Goal: Complete application form: Complete application form

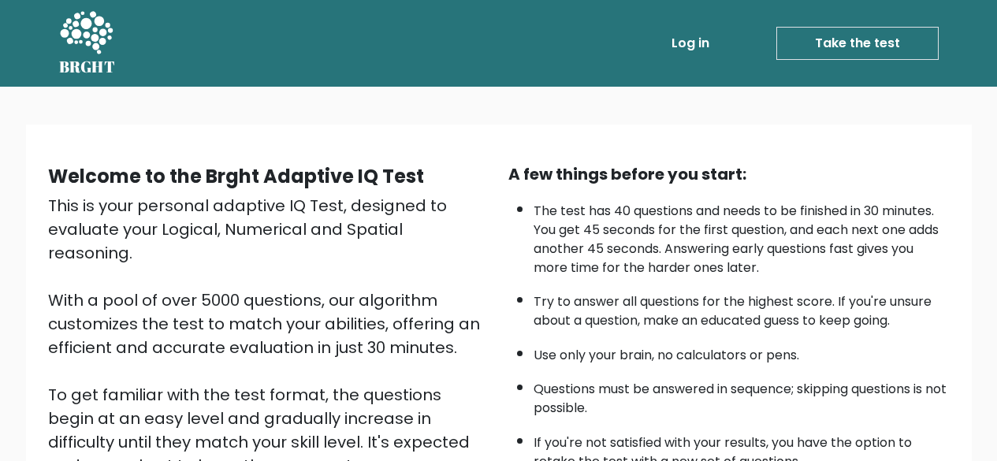
scroll to position [158, 0]
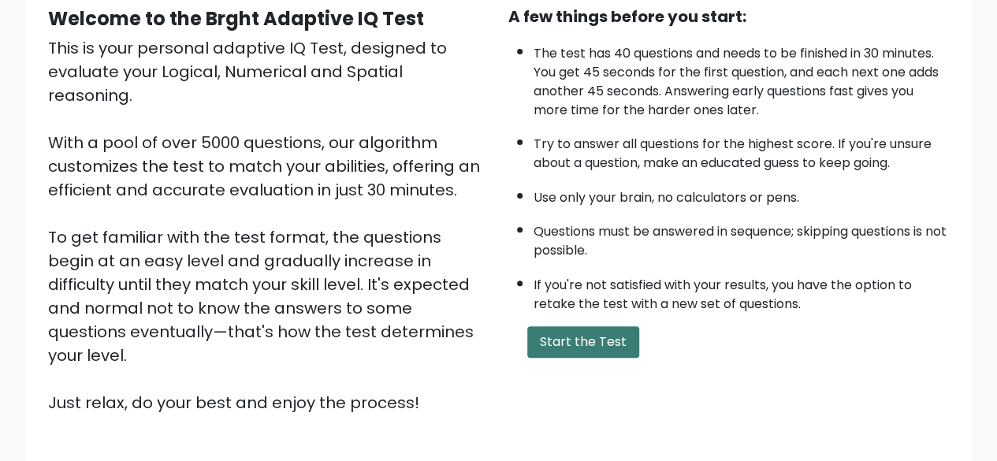
click at [591, 351] on button "Start the Test" at bounding box center [583, 342] width 112 height 32
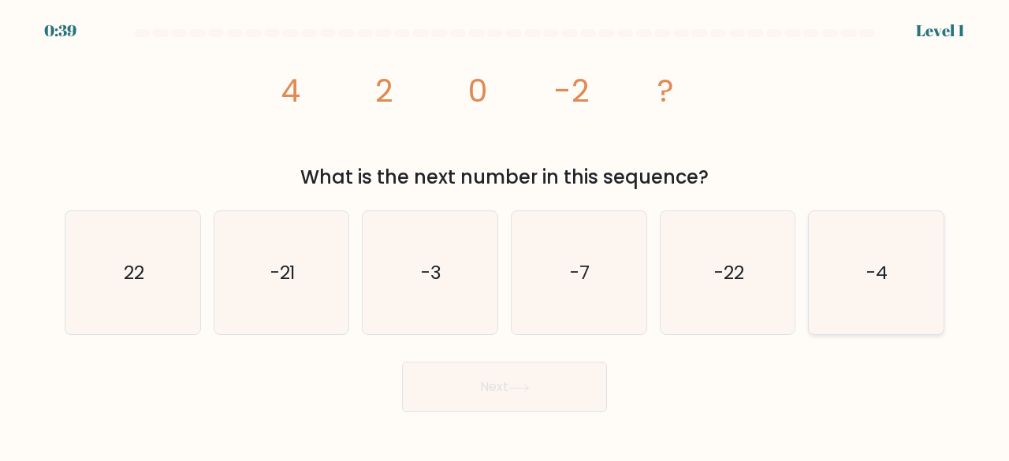
click at [927, 318] on icon "-4" at bounding box center [876, 273] width 124 height 124
click at [505, 235] on input "f. -4" at bounding box center [505, 233] width 1 height 4
radio input "true"
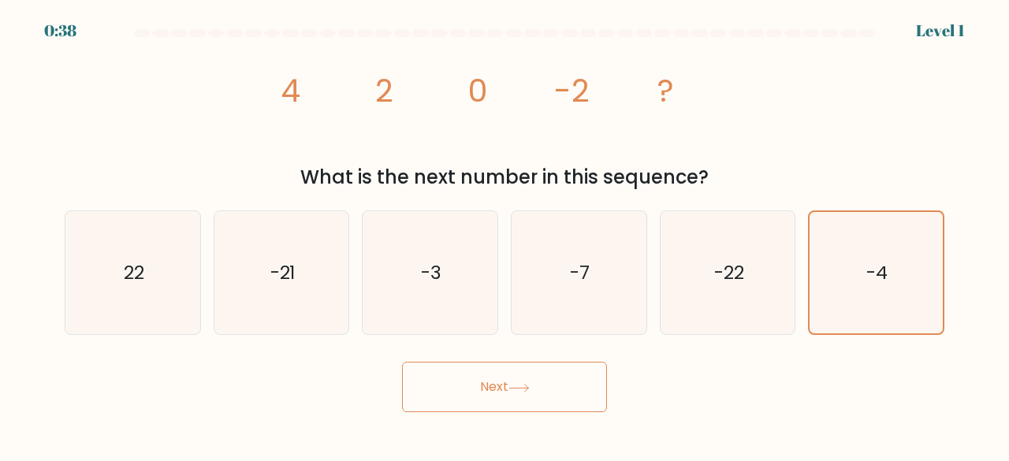
click at [563, 390] on button "Next" at bounding box center [504, 387] width 205 height 50
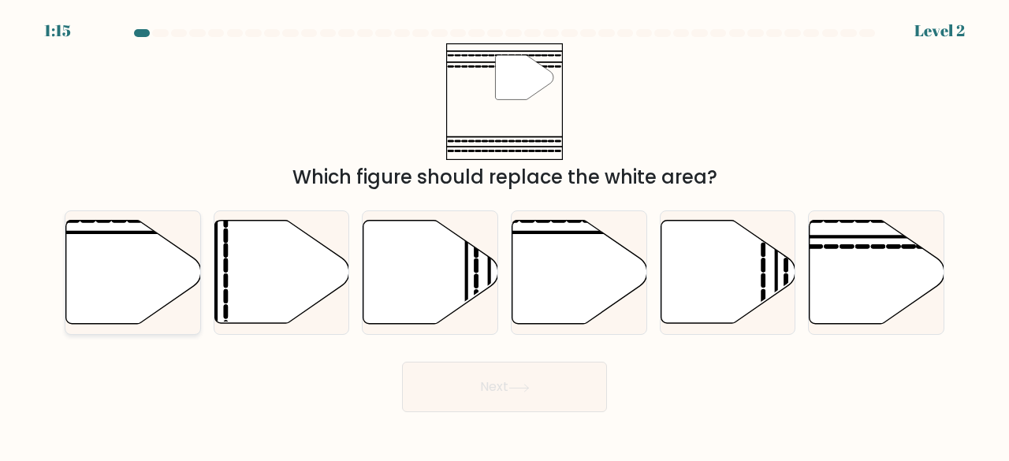
click at [153, 271] on icon at bounding box center [133, 272] width 135 height 103
click at [505, 235] on input "a." at bounding box center [505, 233] width 1 height 4
radio input "true"
click at [844, 280] on icon at bounding box center [877, 272] width 135 height 103
click at [505, 235] on input "f." at bounding box center [505, 233] width 1 height 4
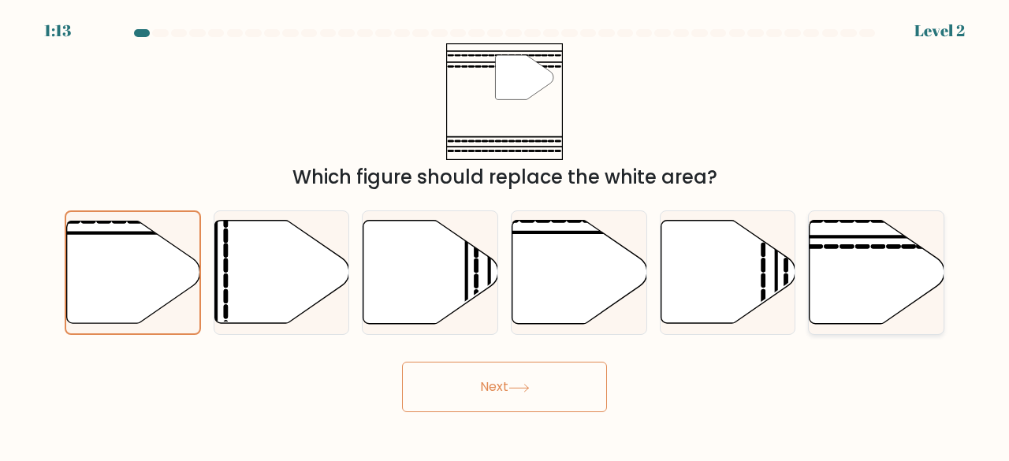
radio input "true"
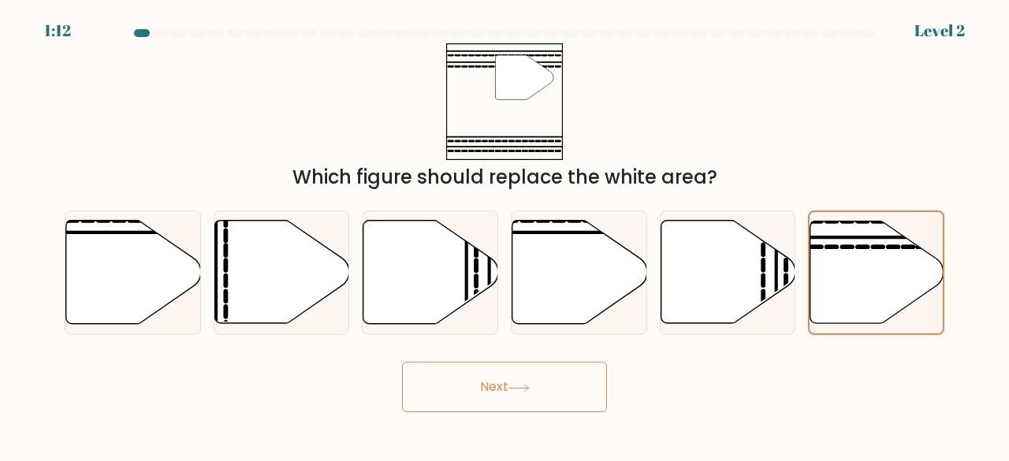
click at [595, 371] on button "Next" at bounding box center [504, 387] width 205 height 50
click at [521, 390] on icon at bounding box center [519, 388] width 21 height 9
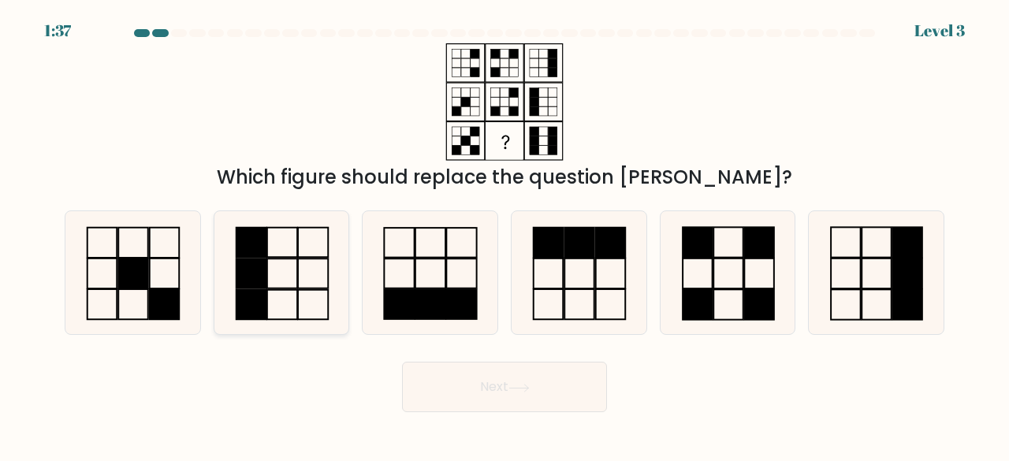
click at [279, 274] on icon at bounding box center [282, 273] width 124 height 124
click at [505, 235] on input "b." at bounding box center [505, 233] width 1 height 4
radio input "true"
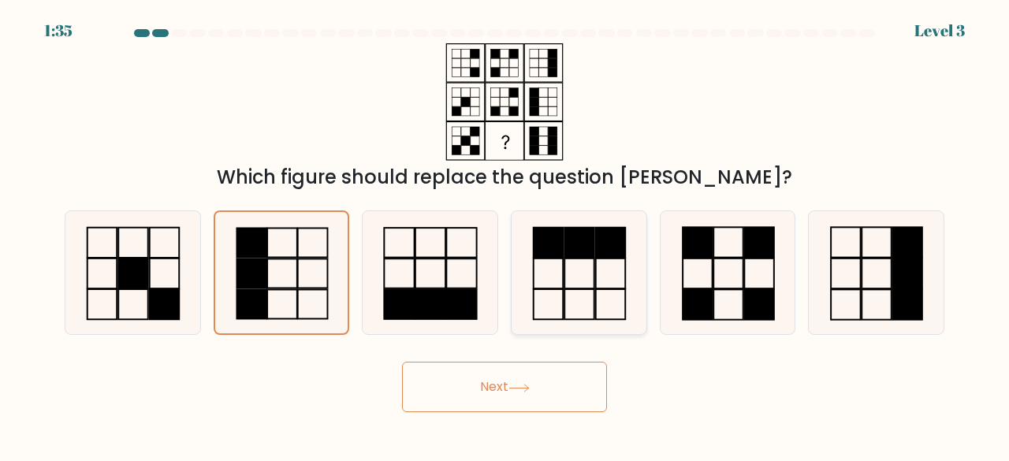
click at [552, 259] on icon at bounding box center [579, 273] width 124 height 124
click at [505, 235] on input "d." at bounding box center [505, 233] width 1 height 4
radio input "true"
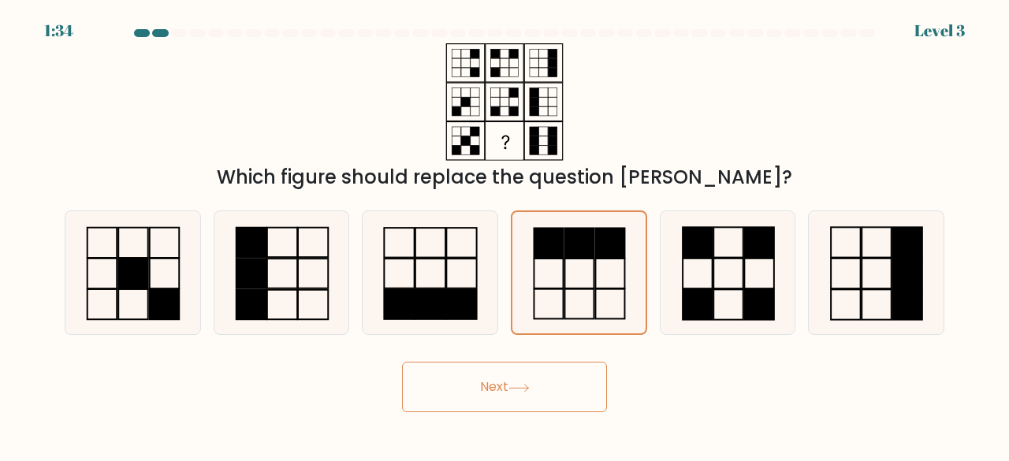
click at [530, 401] on button "Next" at bounding box center [504, 387] width 205 height 50
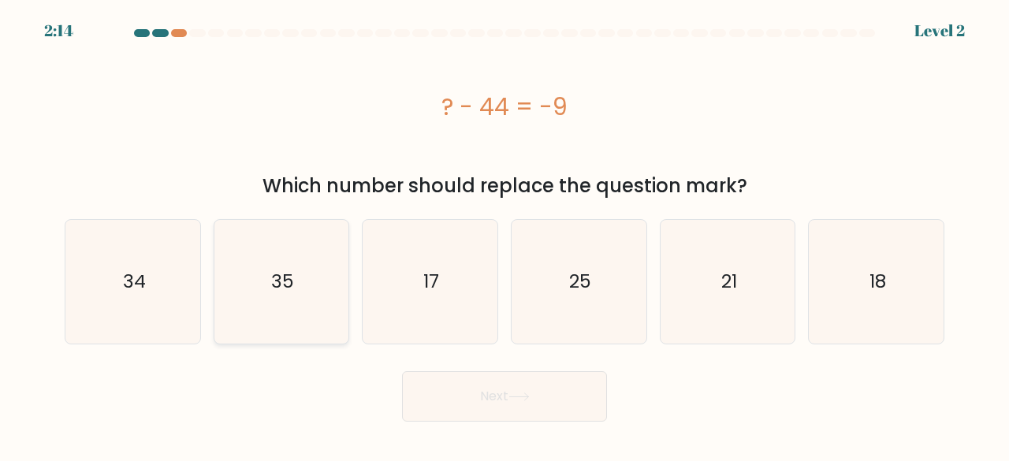
click at [306, 251] on icon "35" at bounding box center [282, 282] width 124 height 124
click at [505, 235] on input "b. 35" at bounding box center [505, 233] width 1 height 4
radio input "true"
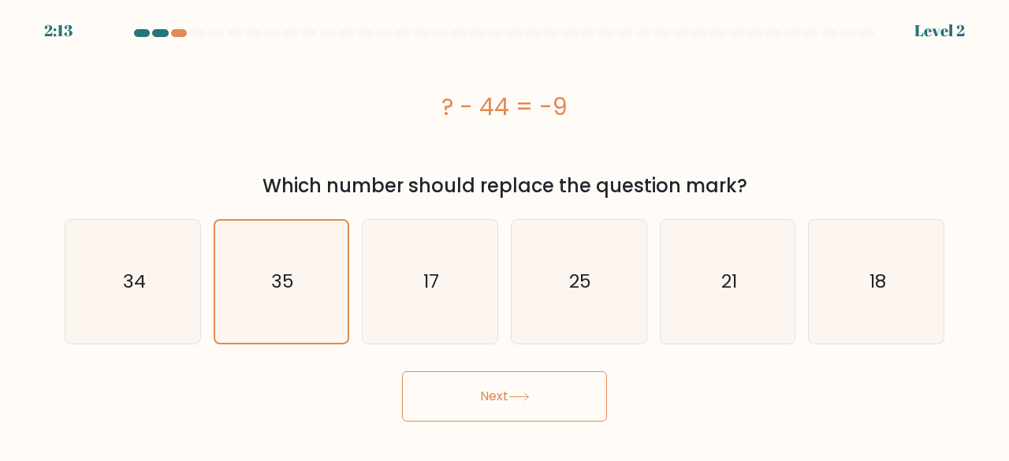
click at [503, 416] on button "Next" at bounding box center [504, 396] width 205 height 50
click at [505, 403] on button "Next" at bounding box center [504, 396] width 205 height 50
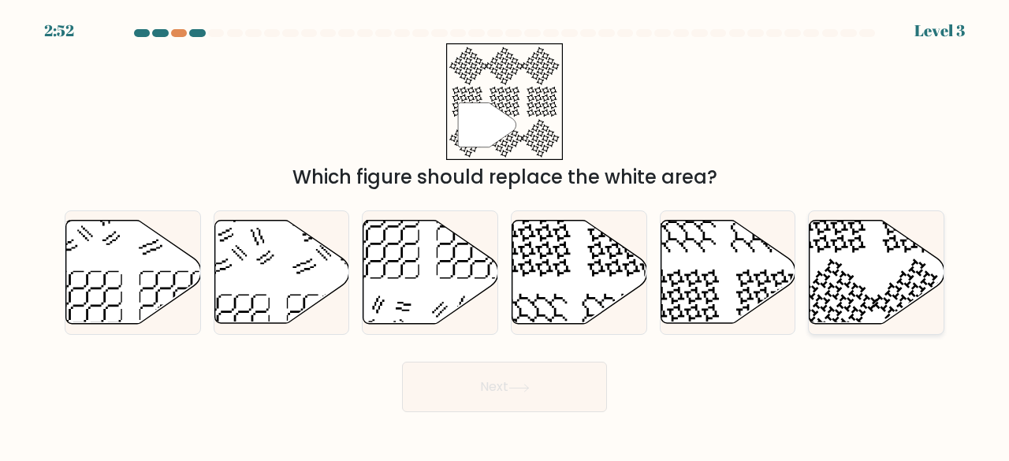
click at [867, 263] on icon at bounding box center [877, 272] width 135 height 103
click at [505, 235] on input "f." at bounding box center [505, 233] width 1 height 4
radio input "true"
click at [520, 395] on button "Next" at bounding box center [504, 387] width 205 height 50
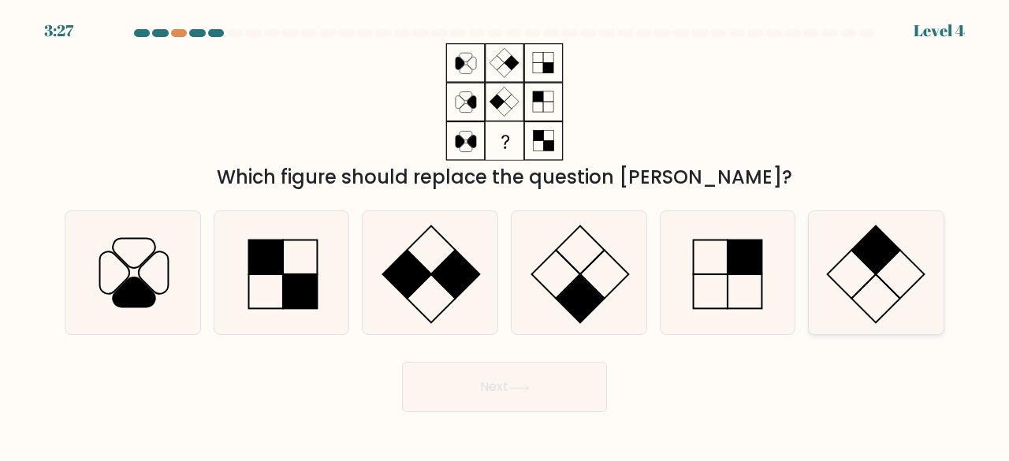
click at [878, 300] on icon at bounding box center [876, 273] width 124 height 124
click at [505, 235] on input "f." at bounding box center [505, 233] width 1 height 4
radio input "true"
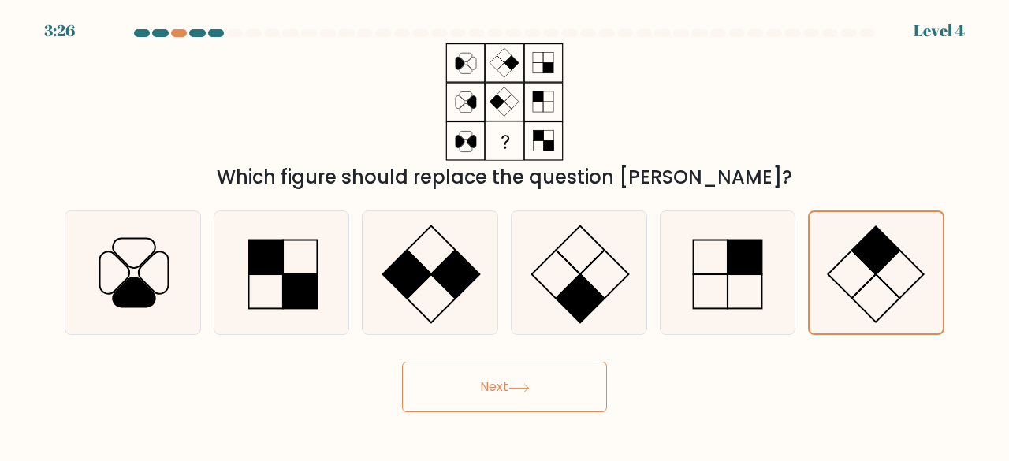
click at [528, 385] on icon at bounding box center [519, 388] width 21 height 9
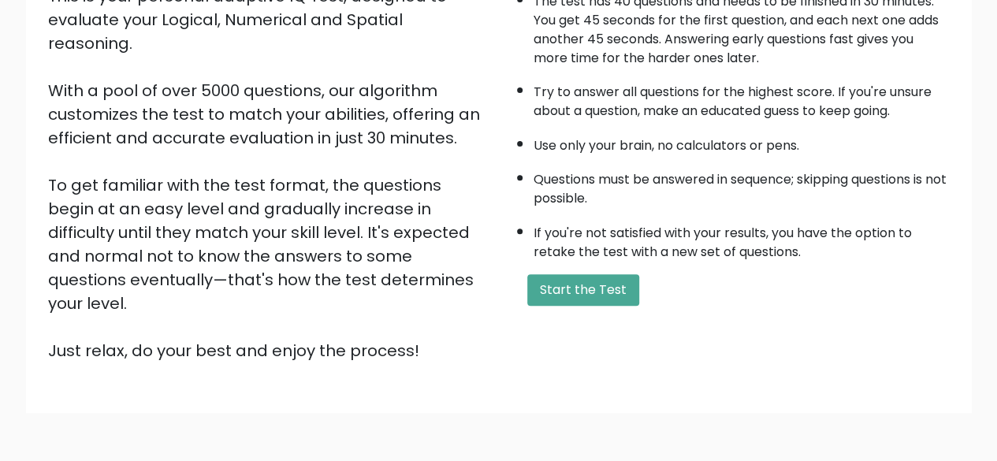
scroll to position [260, 0]
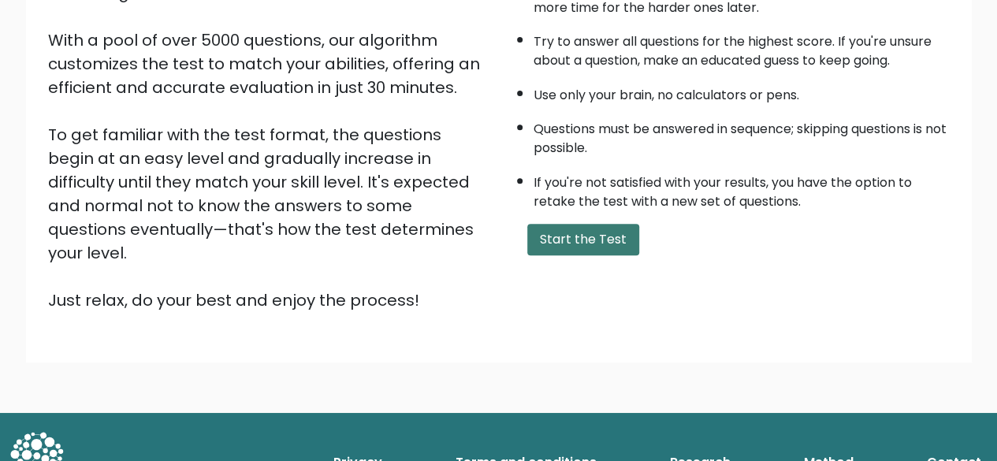
click at [593, 250] on button "Start the Test" at bounding box center [583, 240] width 112 height 32
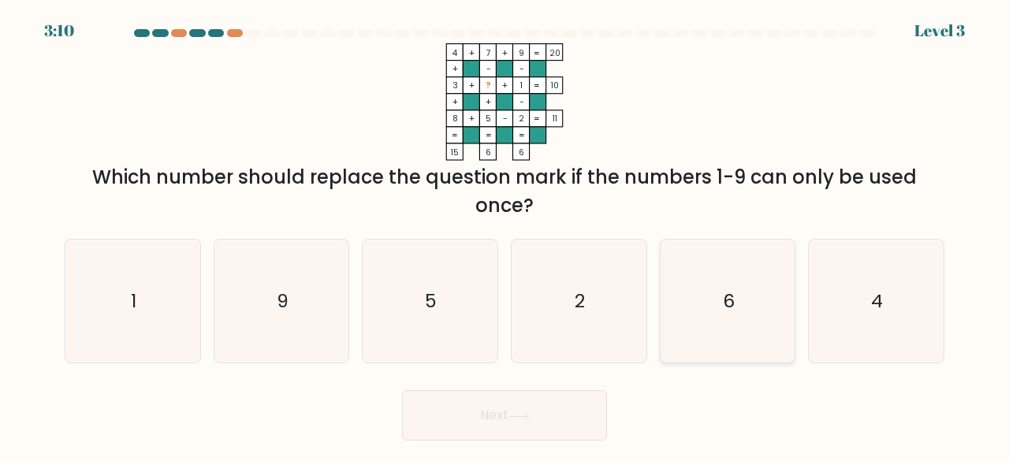
click at [703, 281] on icon "6" at bounding box center [728, 302] width 124 height 124
click at [505, 235] on input "e. 6" at bounding box center [505, 233] width 1 height 4
radio input "true"
click at [542, 398] on button "Next" at bounding box center [504, 415] width 205 height 50
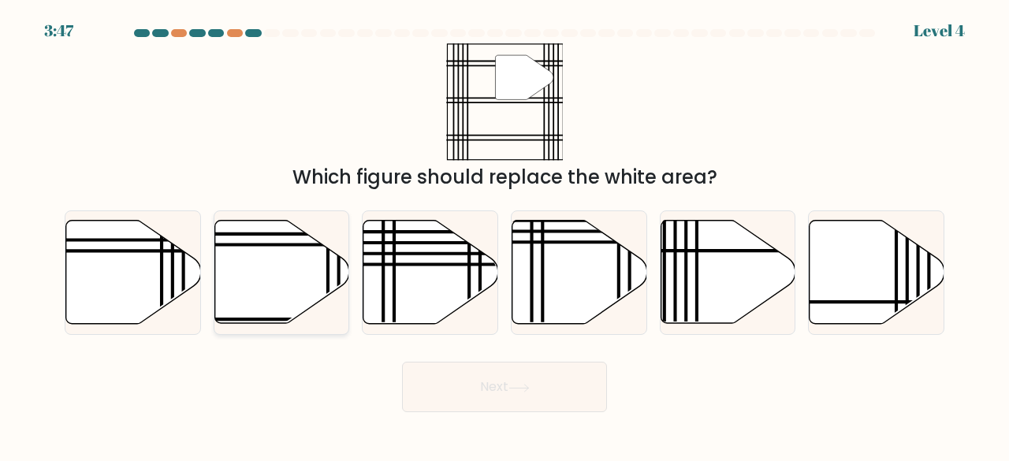
click at [296, 296] on icon at bounding box center [281, 272] width 135 height 103
click at [505, 235] on input "b." at bounding box center [505, 233] width 1 height 4
radio input "true"
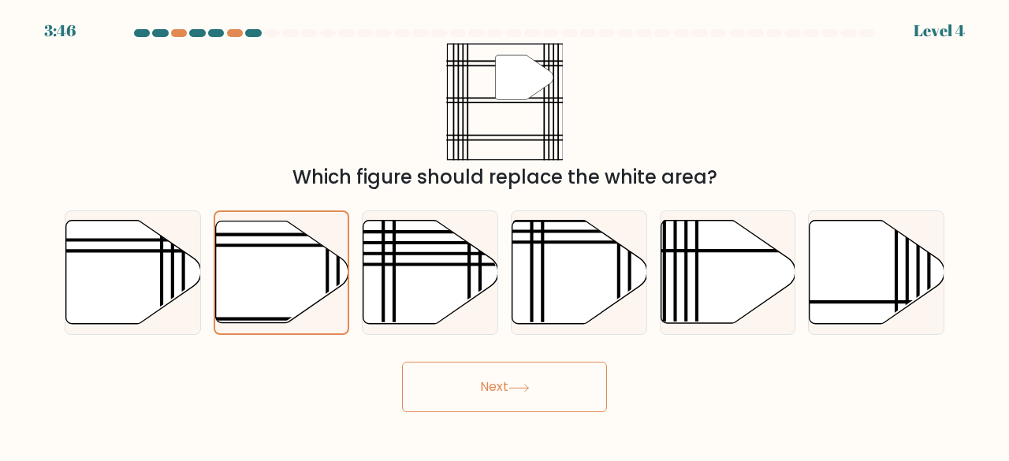
click at [484, 398] on button "Next" at bounding box center [504, 387] width 205 height 50
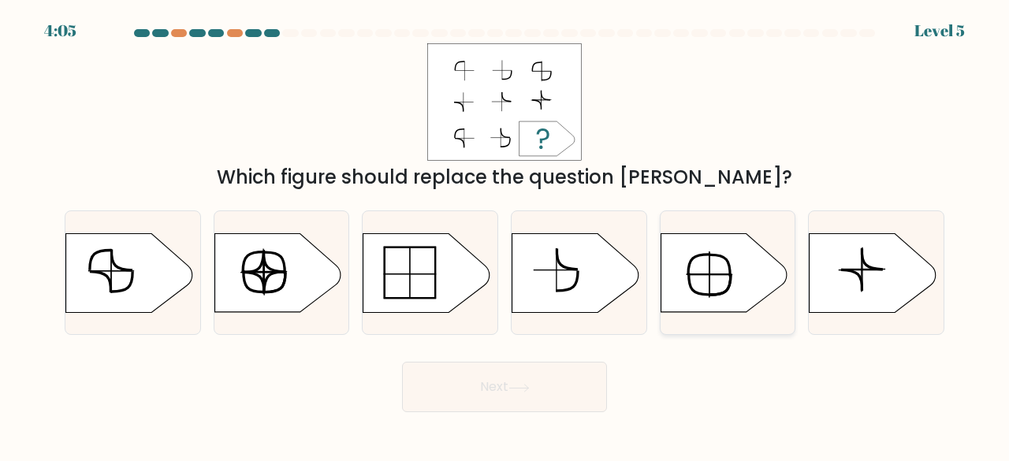
click at [695, 272] on icon at bounding box center [724, 272] width 126 height 79
click at [505, 235] on input "e." at bounding box center [505, 233] width 1 height 4
radio input "true"
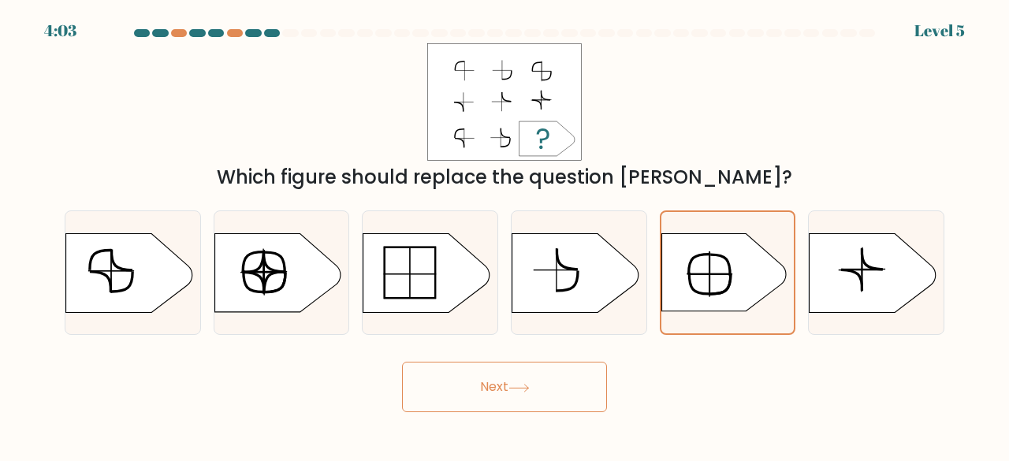
click at [476, 384] on button "Next" at bounding box center [504, 387] width 205 height 50
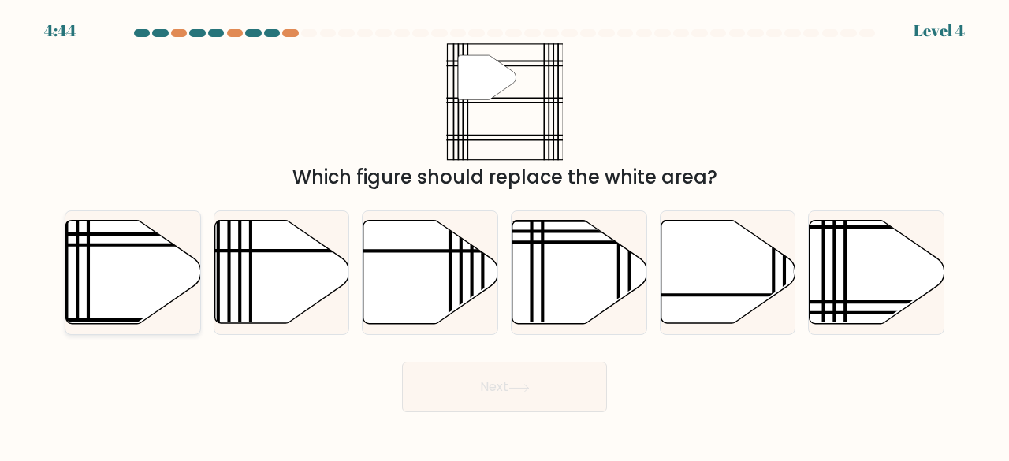
click at [138, 257] on icon at bounding box center [133, 272] width 135 height 103
click at [505, 235] on input "a." at bounding box center [505, 233] width 1 height 4
radio input "true"
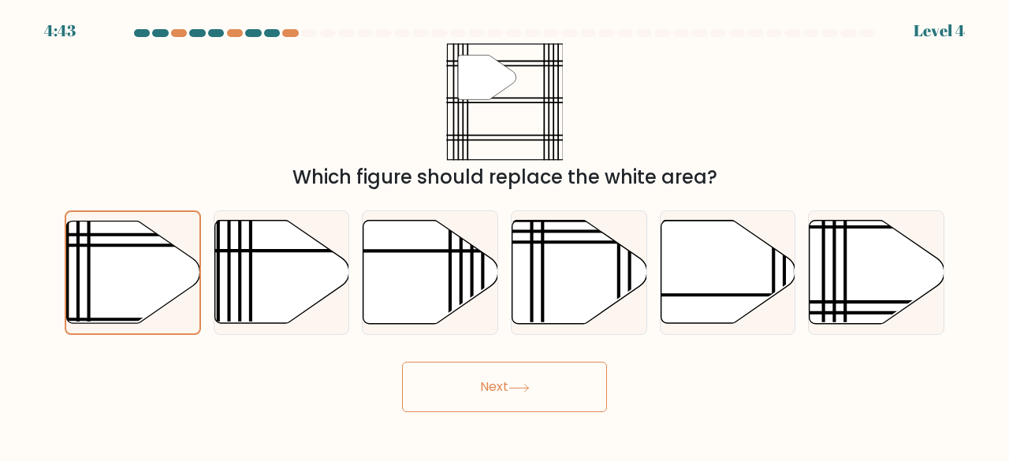
click at [457, 379] on button "Next" at bounding box center [504, 387] width 205 height 50
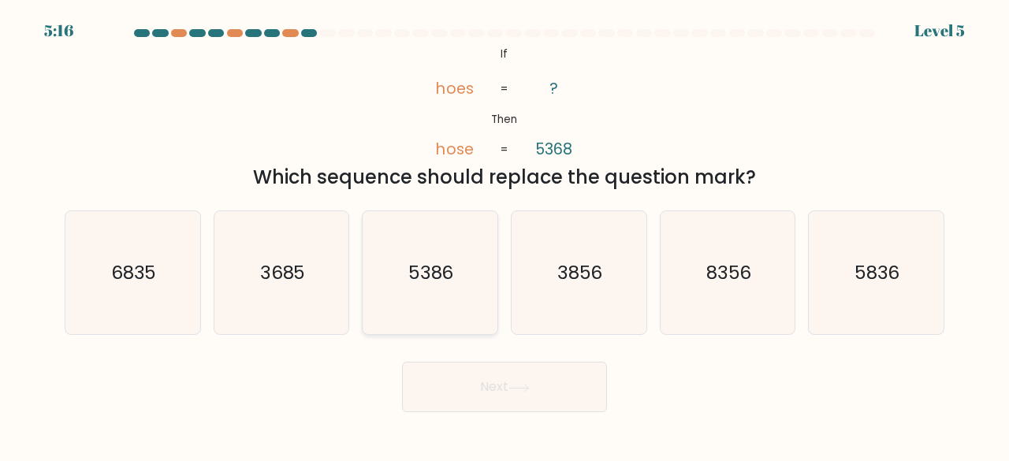
click at [431, 281] on text "5386" at bounding box center [431, 272] width 46 height 26
click at [505, 235] on input "c. 5386" at bounding box center [505, 233] width 1 height 4
radio input "true"
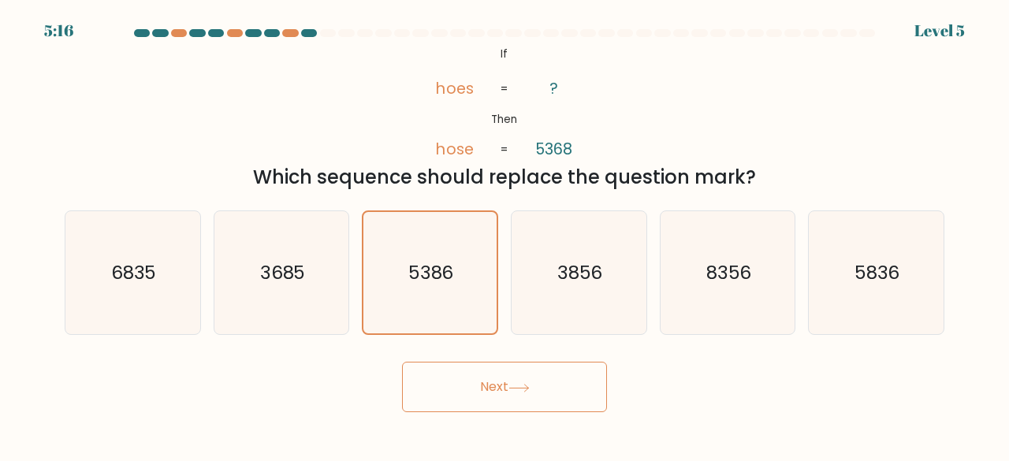
click at [465, 386] on button "Next" at bounding box center [504, 387] width 205 height 50
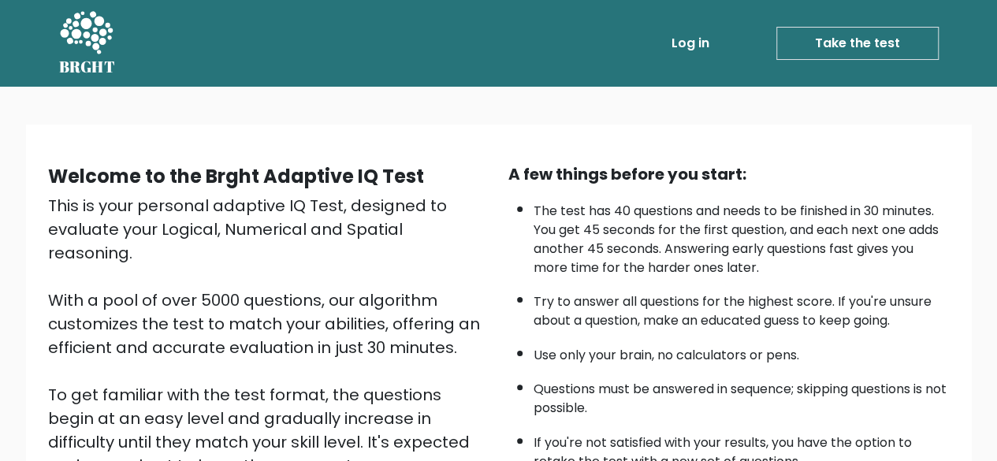
scroll to position [260, 0]
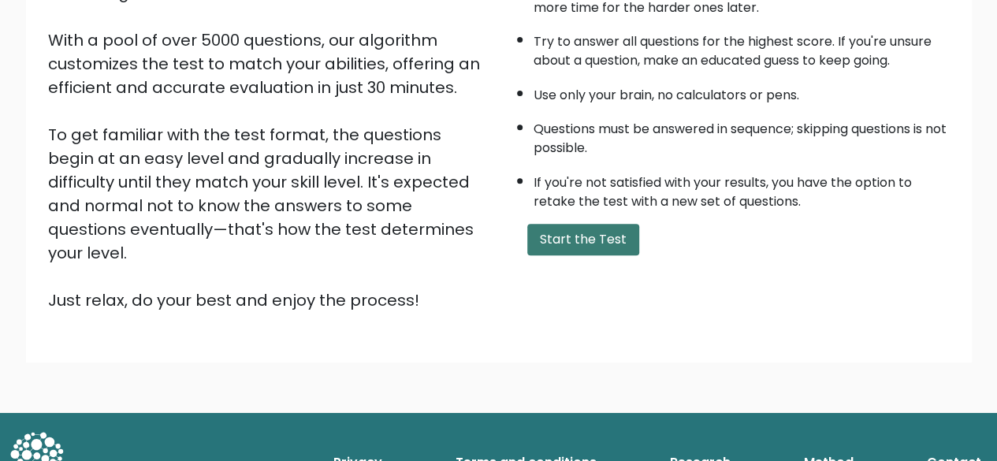
click at [598, 246] on button "Start the Test" at bounding box center [583, 240] width 112 height 32
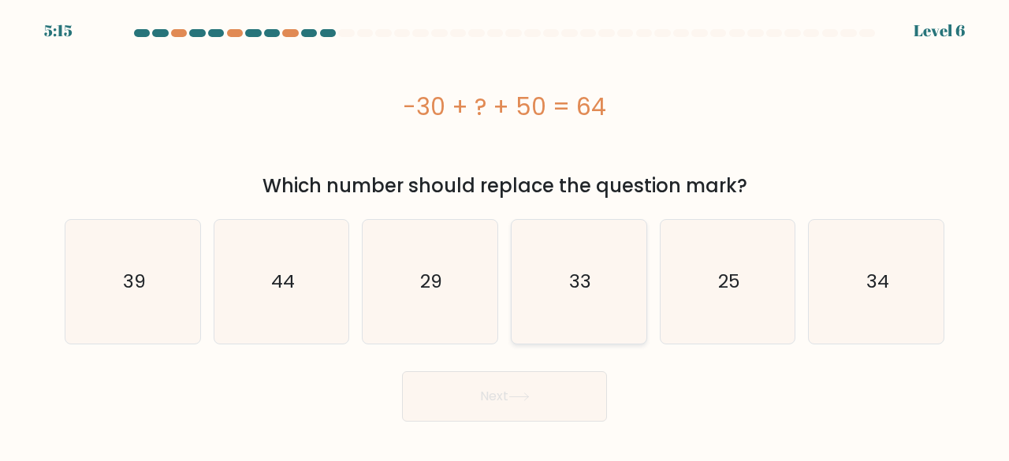
click at [550, 277] on icon "33" at bounding box center [579, 282] width 124 height 124
click at [505, 235] on input "d. 33" at bounding box center [505, 233] width 1 height 4
radio input "true"
click at [524, 414] on button "Next" at bounding box center [504, 396] width 205 height 50
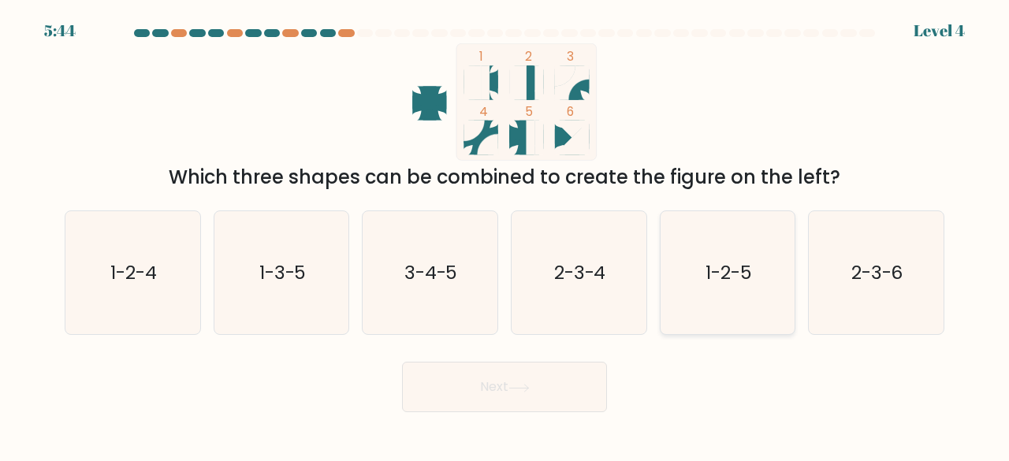
click at [729, 266] on text "1-2-5" at bounding box center [729, 272] width 47 height 26
click at [505, 235] on input "e. 1-2-5" at bounding box center [505, 233] width 1 height 4
radio input "true"
click at [465, 398] on button "Next" at bounding box center [504, 387] width 205 height 50
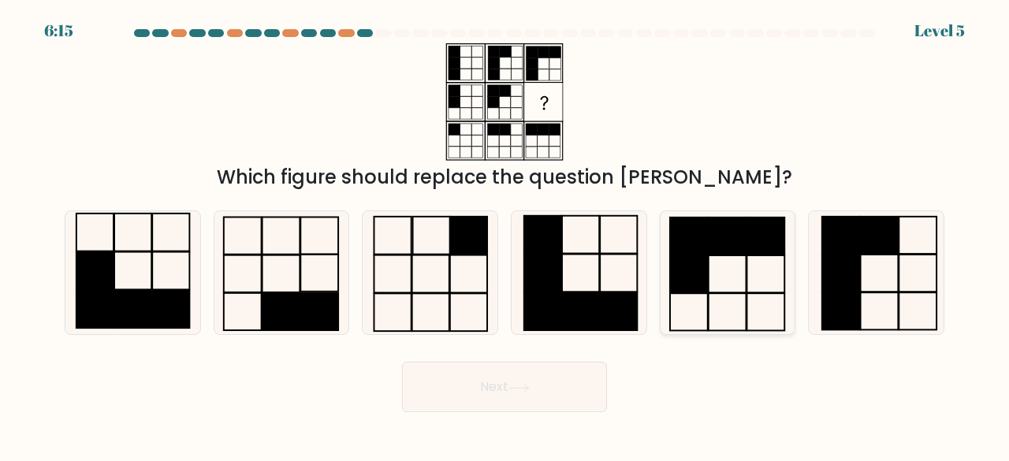
click at [715, 250] on rect at bounding box center [728, 236] width 38 height 37
click at [505, 235] on input "e." at bounding box center [505, 233] width 1 height 4
radio input "true"
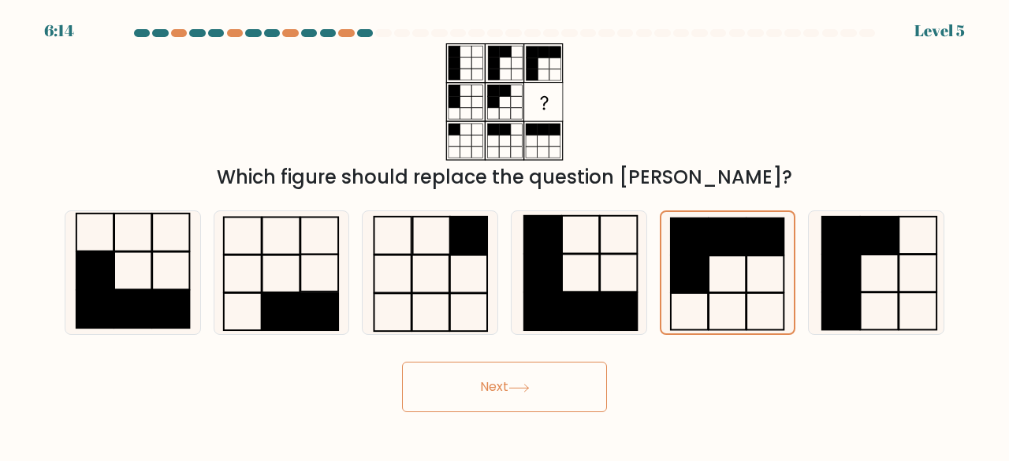
click at [548, 389] on button "Next" at bounding box center [504, 387] width 205 height 50
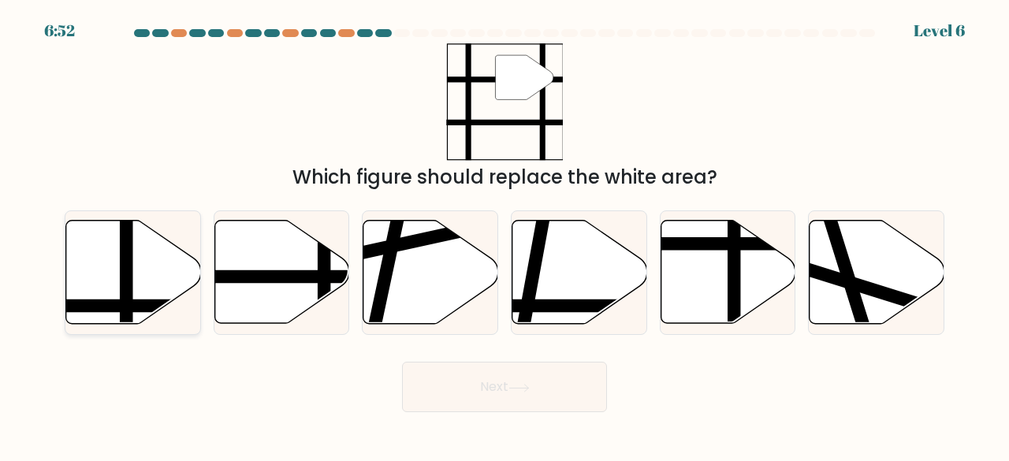
click at [104, 268] on icon at bounding box center [133, 272] width 135 height 103
click at [505, 235] on input "a." at bounding box center [505, 233] width 1 height 4
radio input "true"
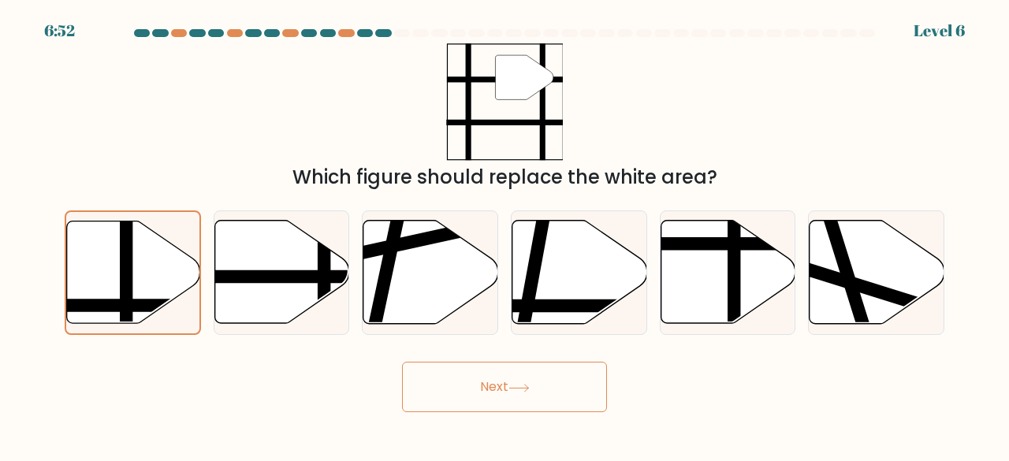
click at [512, 390] on button "Next" at bounding box center [504, 387] width 205 height 50
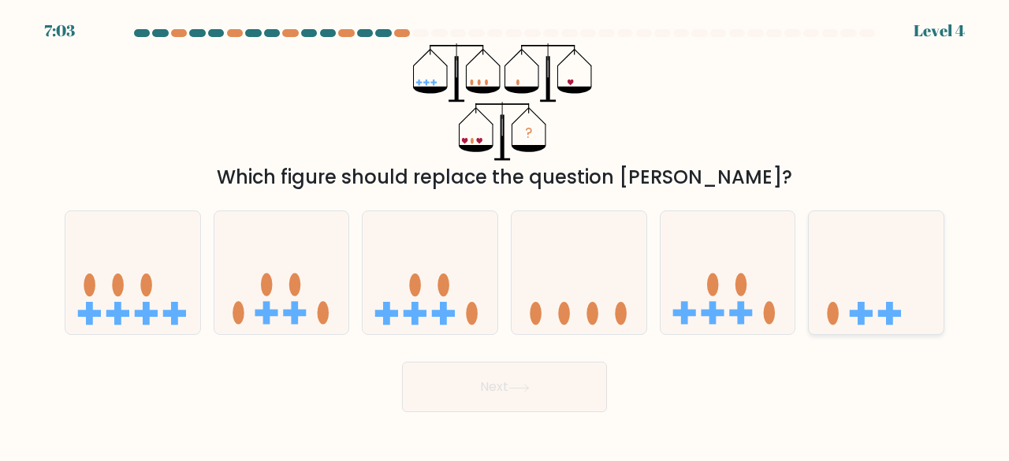
drag, startPoint x: 869, startPoint y: 279, endPoint x: 859, endPoint y: 285, distance: 11.0
click at [869, 280] on icon at bounding box center [876, 272] width 135 height 111
click at [505, 235] on input "f." at bounding box center [505, 233] width 1 height 4
radio input "true"
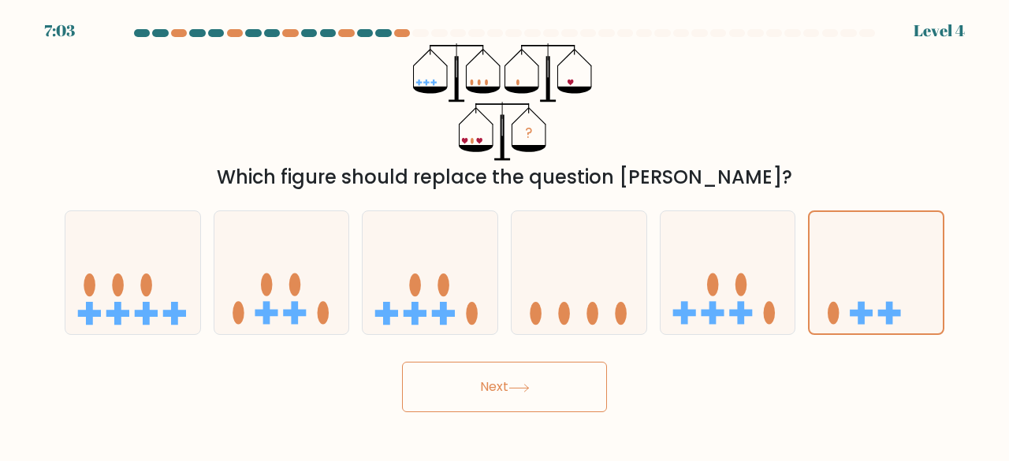
click at [449, 386] on button "Next" at bounding box center [504, 387] width 205 height 50
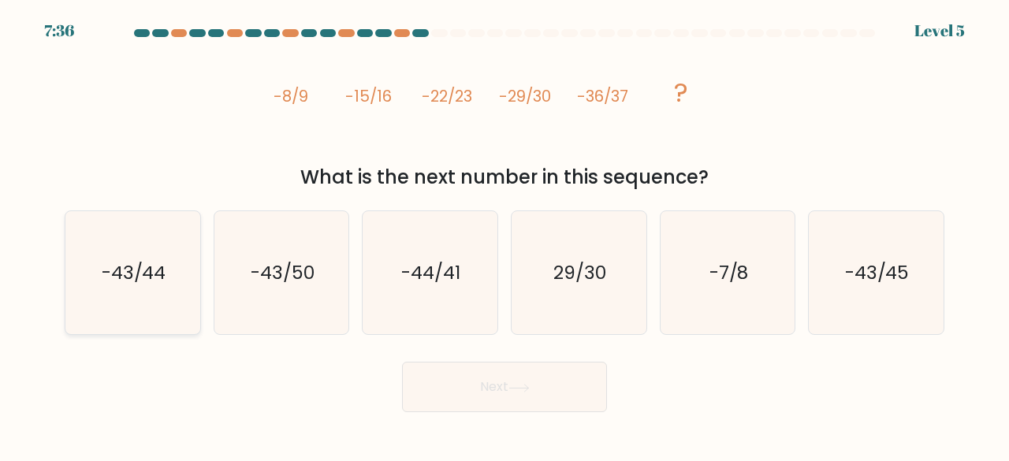
click at [144, 257] on icon "-43/44" at bounding box center [133, 273] width 124 height 124
click at [505, 235] on input "a. -43/44" at bounding box center [505, 233] width 1 height 4
radio input "true"
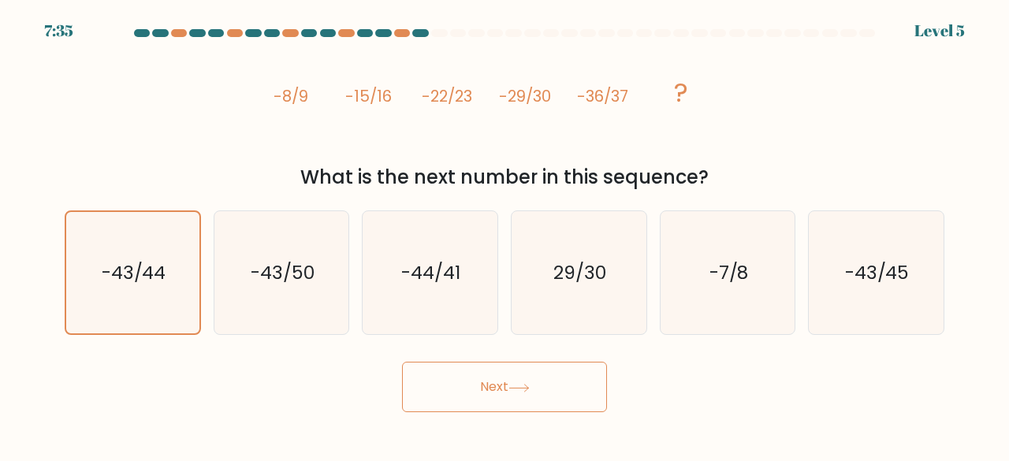
click at [556, 409] on button "Next" at bounding box center [504, 387] width 205 height 50
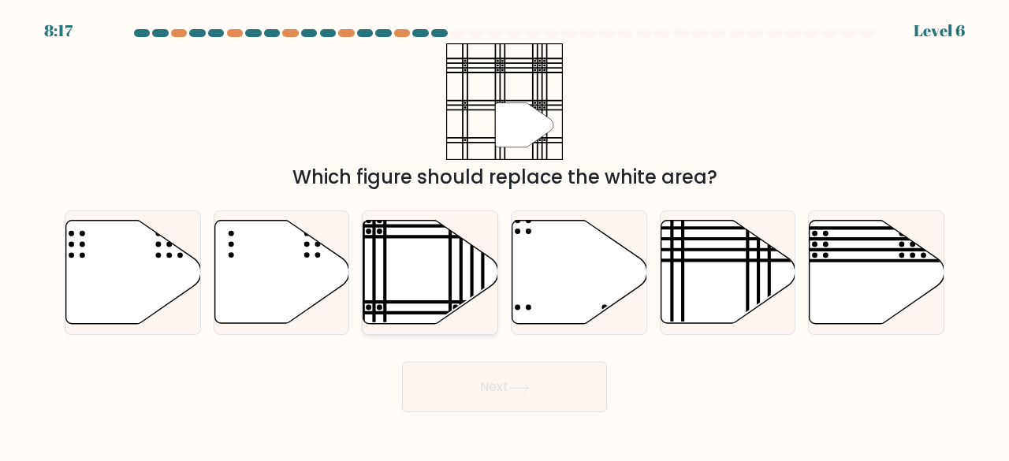
click at [450, 308] on line at bounding box center [450, 218] width 0 height 271
click at [505, 235] on input "c." at bounding box center [505, 233] width 1 height 4
radio input "true"
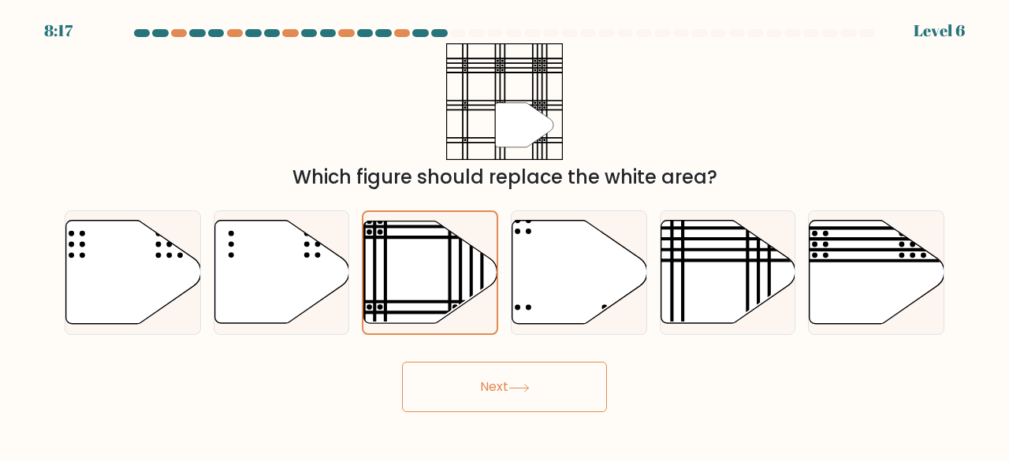
click at [478, 386] on button "Next" at bounding box center [504, 387] width 205 height 50
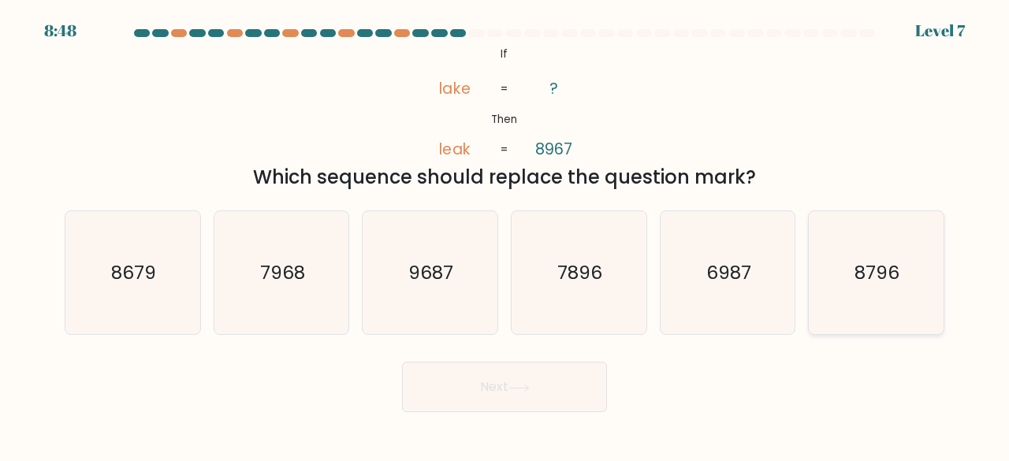
click at [841, 280] on icon "8796" at bounding box center [876, 273] width 124 height 124
click at [505, 235] on input "f. 8796" at bounding box center [505, 233] width 1 height 4
radio input "true"
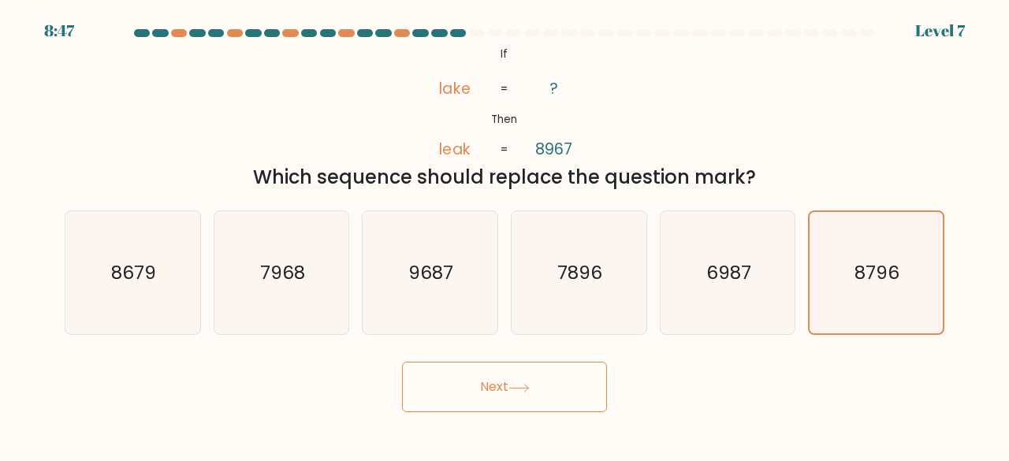
click at [541, 401] on button "Next" at bounding box center [504, 387] width 205 height 50
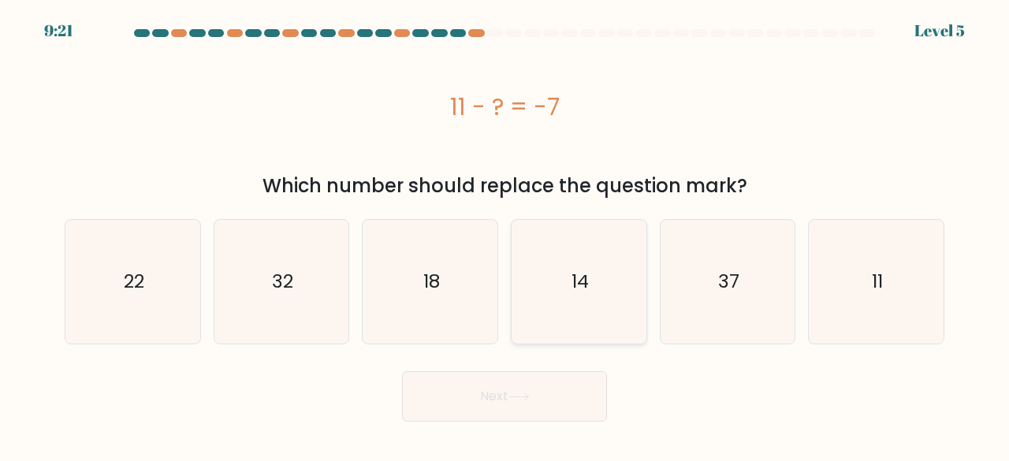
click at [598, 278] on icon "14" at bounding box center [579, 282] width 124 height 124
click at [505, 235] on input "d. 14" at bounding box center [505, 233] width 1 height 4
radio input "true"
click at [525, 396] on icon at bounding box center [519, 397] width 21 height 9
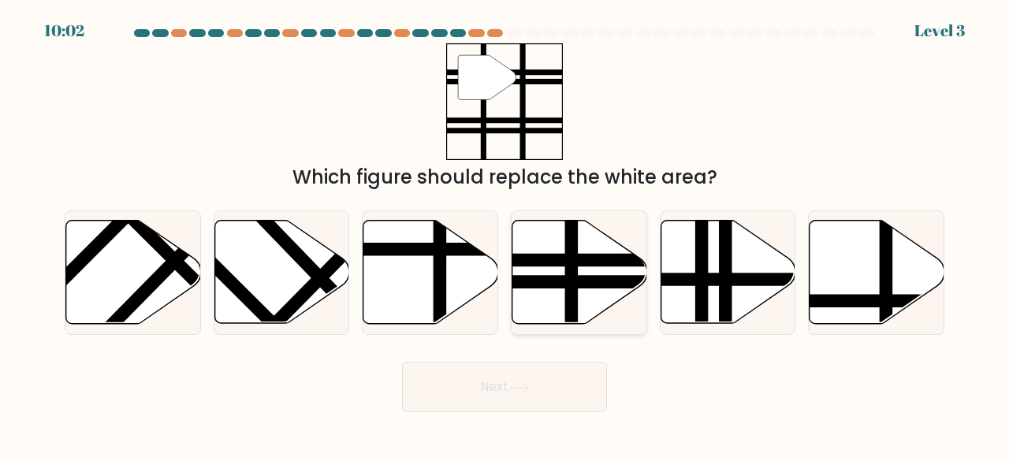
click at [572, 270] on line at bounding box center [572, 328] width 0 height 271
click at [505, 235] on input "d." at bounding box center [505, 233] width 1 height 4
radio input "true"
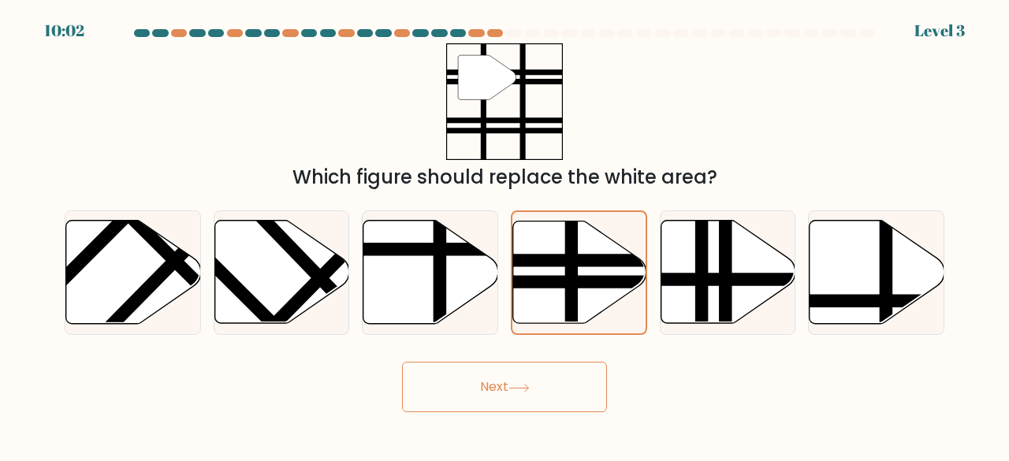
click at [541, 383] on button "Next" at bounding box center [504, 387] width 205 height 50
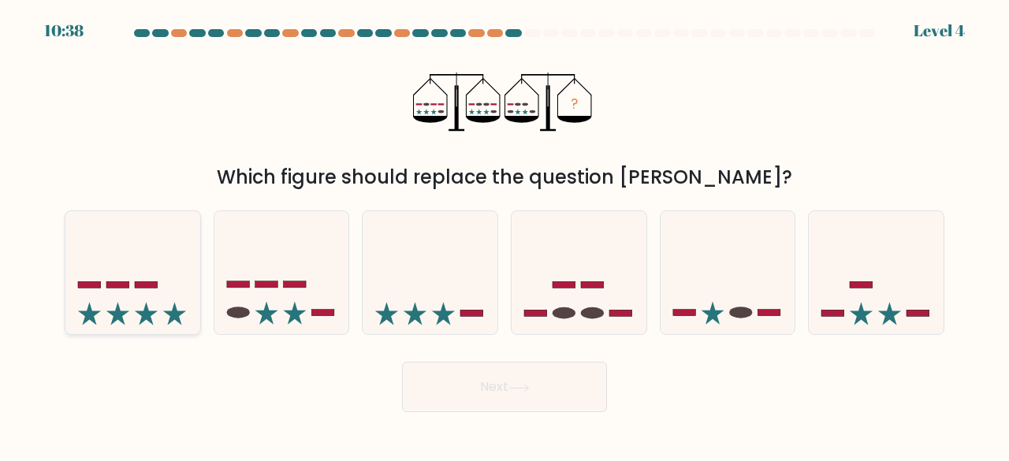
click at [129, 304] on icon at bounding box center [132, 272] width 135 height 111
click at [505, 235] on input "a." at bounding box center [505, 233] width 1 height 4
radio input "true"
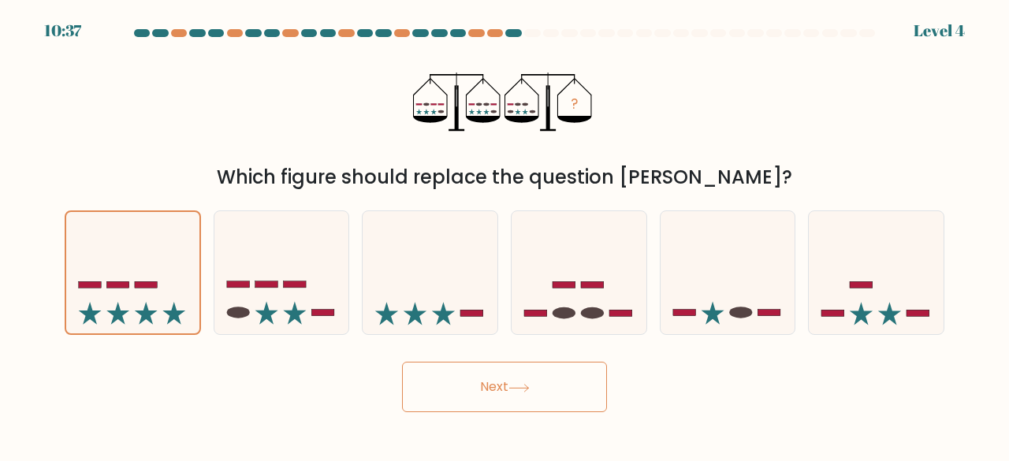
click at [472, 385] on button "Next" at bounding box center [504, 387] width 205 height 50
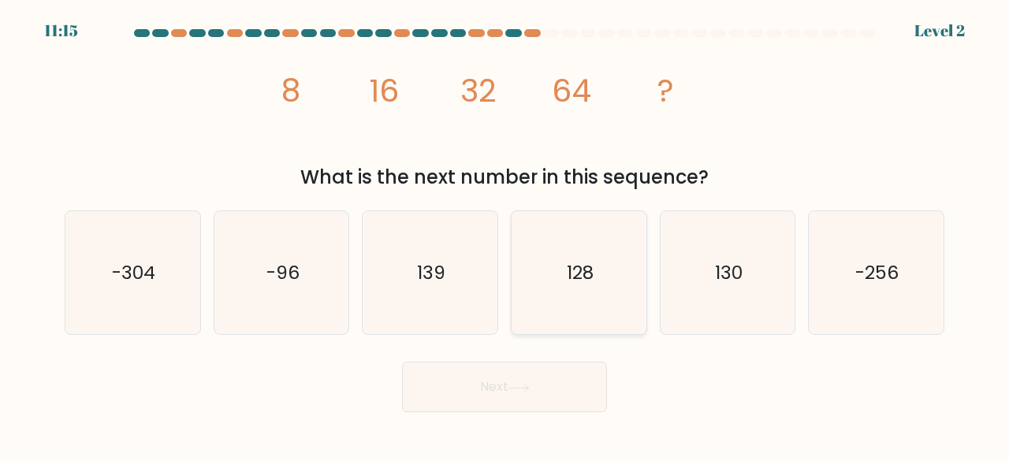
click at [587, 288] on icon "128" at bounding box center [579, 273] width 124 height 124
click at [505, 235] on input "d. 128" at bounding box center [505, 233] width 1 height 4
radio input "true"
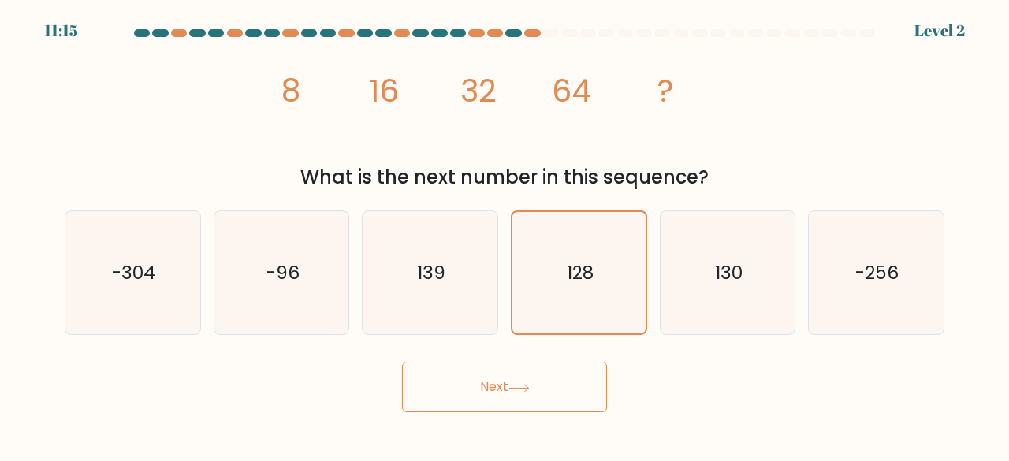
click at [579, 384] on button "Next" at bounding box center [504, 387] width 205 height 50
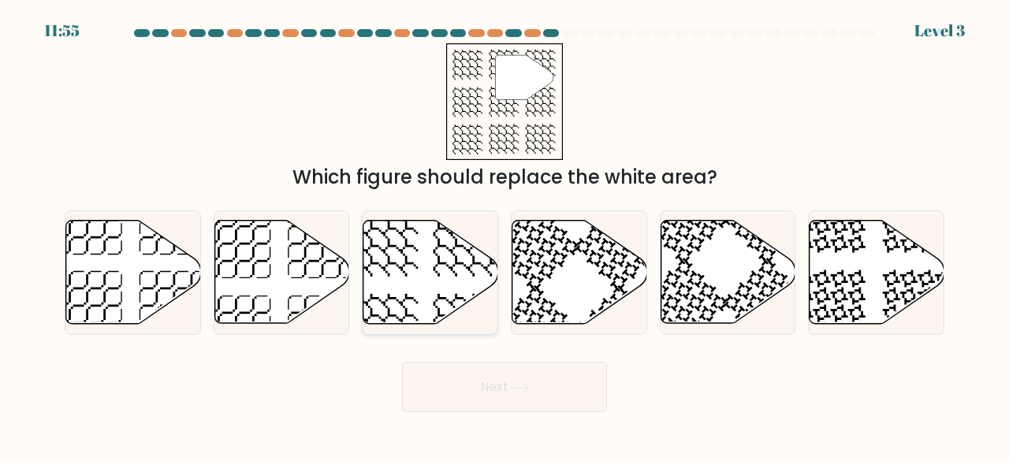
click at [445, 274] on icon at bounding box center [430, 272] width 135 height 103
click at [505, 235] on input "c." at bounding box center [505, 233] width 1 height 4
radio input "true"
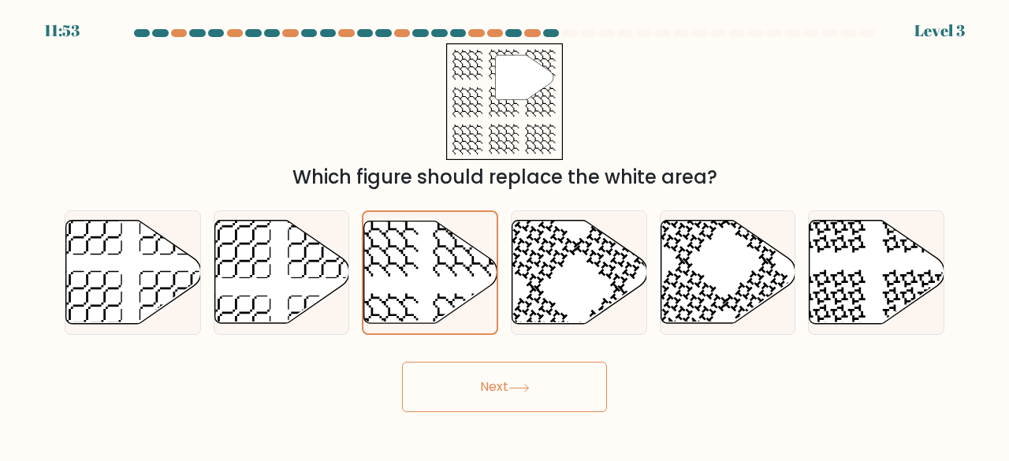
click at [508, 367] on button "Next" at bounding box center [504, 387] width 205 height 50
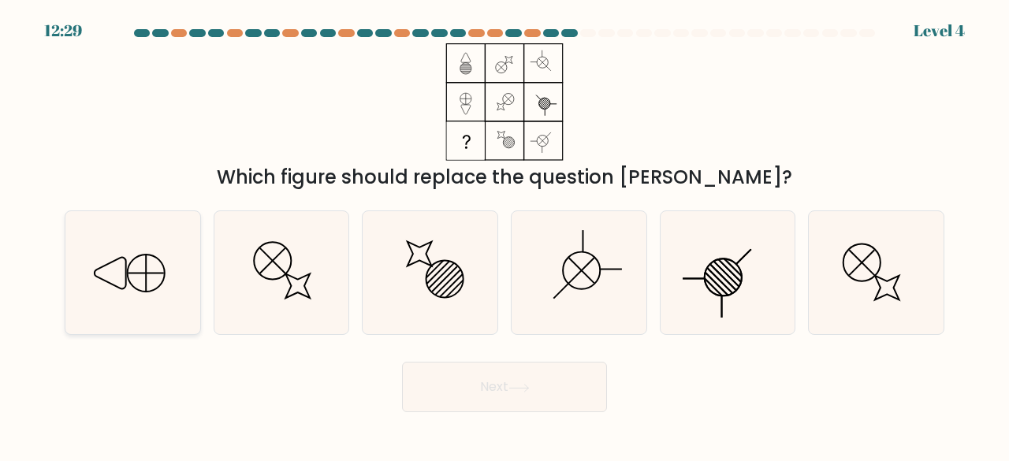
click at [141, 267] on icon at bounding box center [133, 273] width 124 height 124
click at [505, 235] on input "a." at bounding box center [505, 233] width 1 height 4
radio input "true"
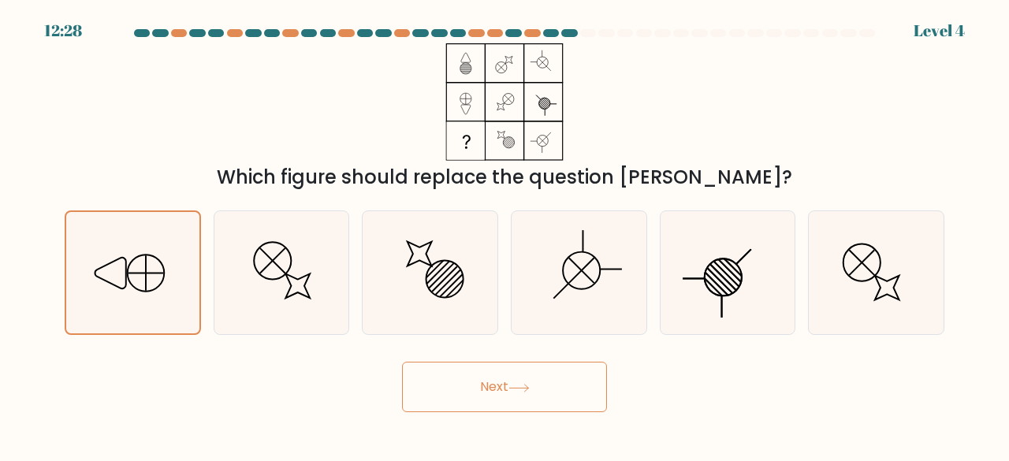
click at [490, 386] on button "Next" at bounding box center [504, 387] width 205 height 50
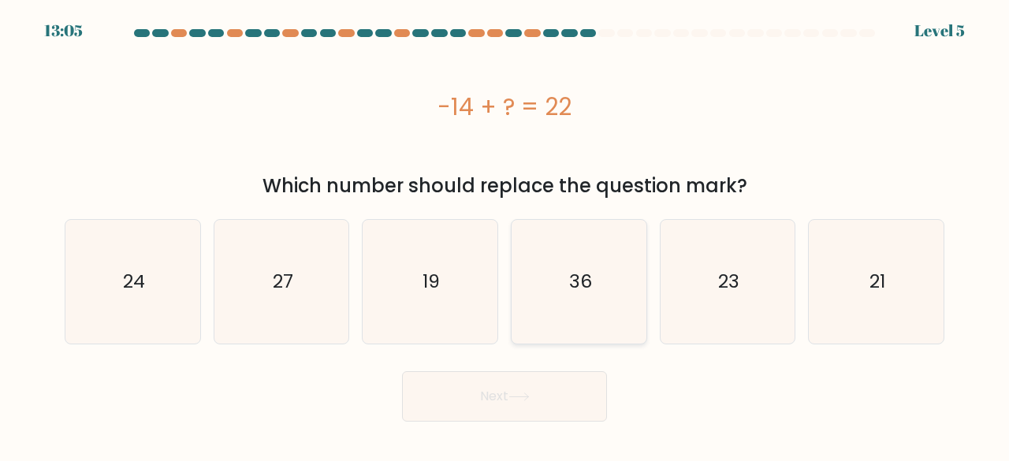
click at [559, 254] on icon "36" at bounding box center [579, 282] width 124 height 124
click at [505, 235] on input "d. 36" at bounding box center [505, 233] width 1 height 4
radio input "true"
click at [523, 382] on button "Next" at bounding box center [504, 396] width 205 height 50
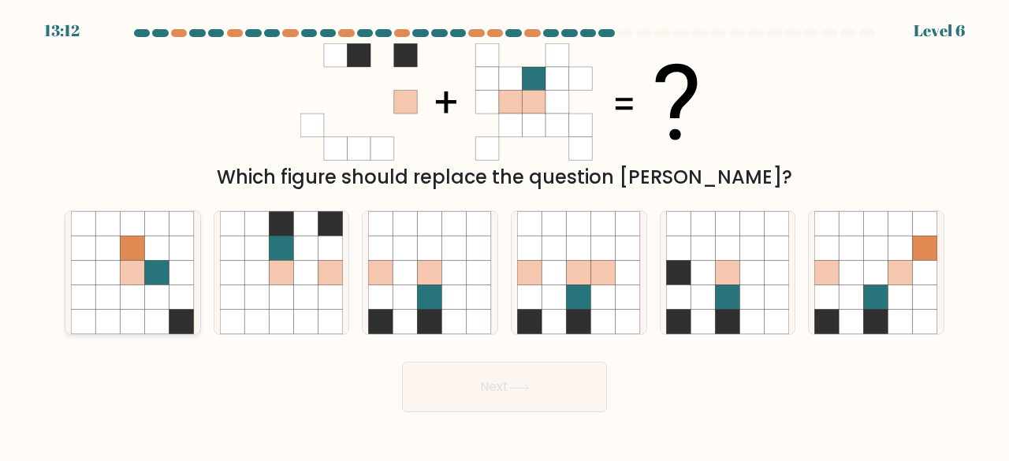
click at [108, 266] on icon at bounding box center [107, 273] width 24 height 24
click at [505, 235] on input "a." at bounding box center [505, 233] width 1 height 4
radio input "true"
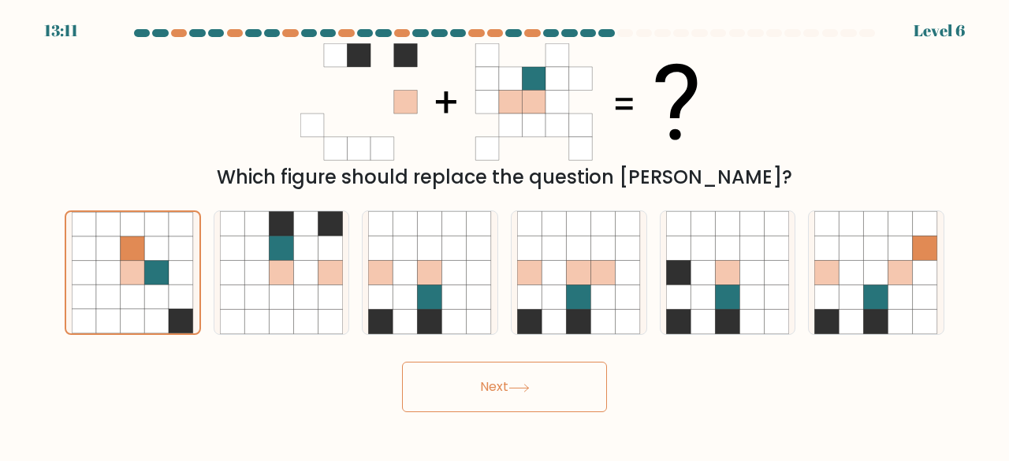
click at [561, 397] on button "Next" at bounding box center [504, 387] width 205 height 50
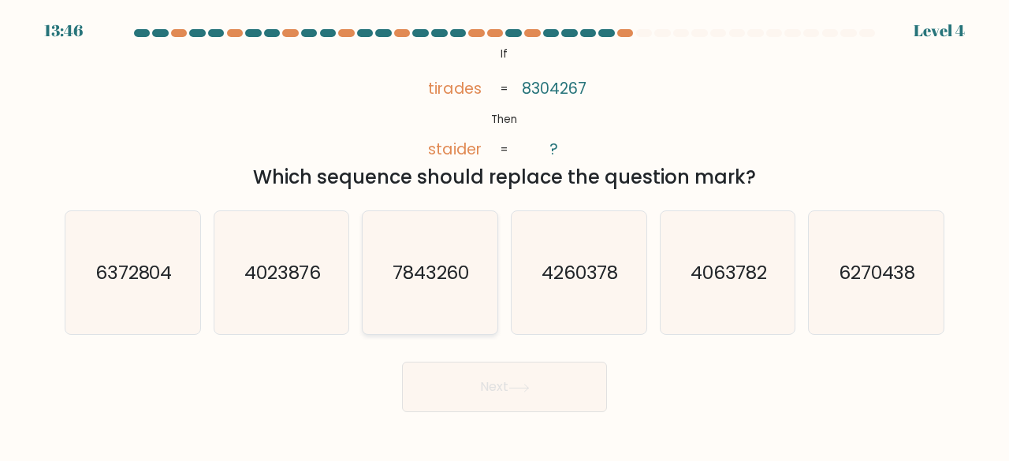
click at [434, 246] on icon "7843260" at bounding box center [430, 273] width 124 height 124
click at [505, 235] on input "c. 7843260" at bounding box center [505, 233] width 1 height 4
radio input "true"
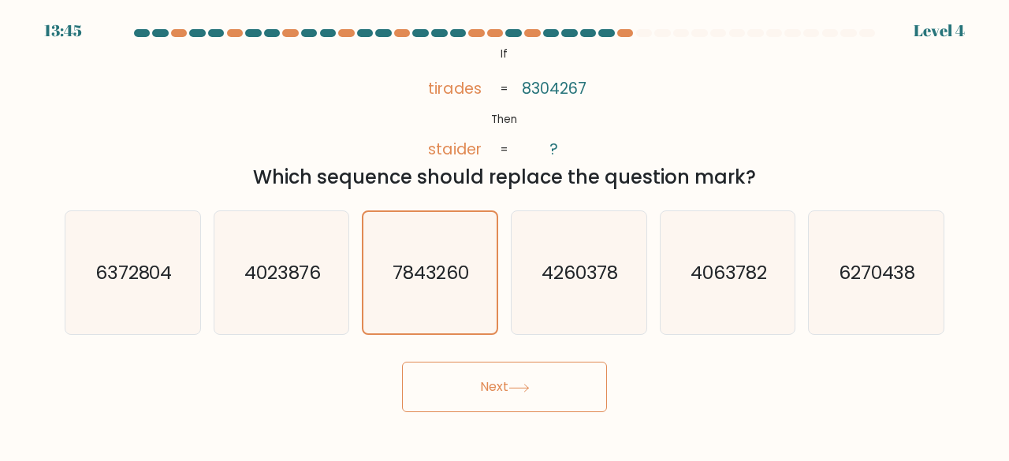
click at [535, 392] on button "Next" at bounding box center [504, 387] width 205 height 50
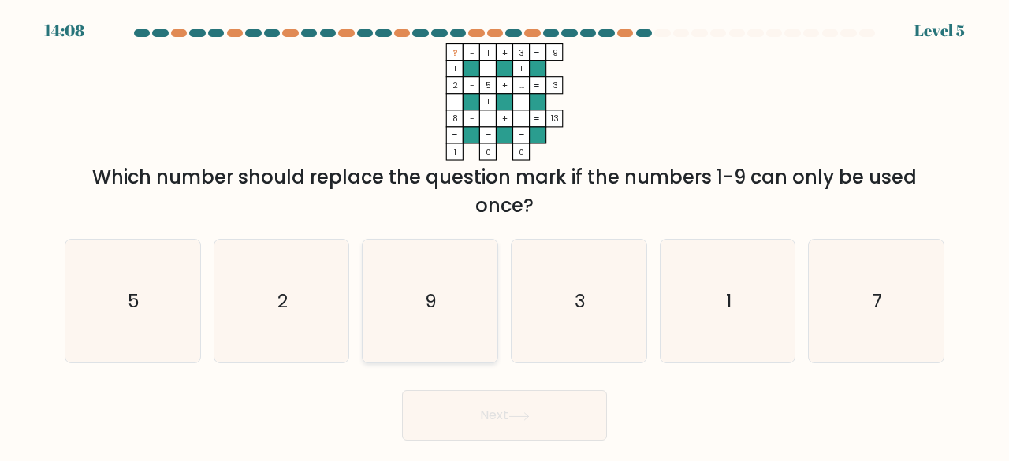
click at [403, 297] on icon "9" at bounding box center [430, 302] width 124 height 124
click at [505, 235] on input "c. 9" at bounding box center [505, 233] width 1 height 4
radio input "true"
click at [563, 419] on button "Next" at bounding box center [504, 415] width 205 height 50
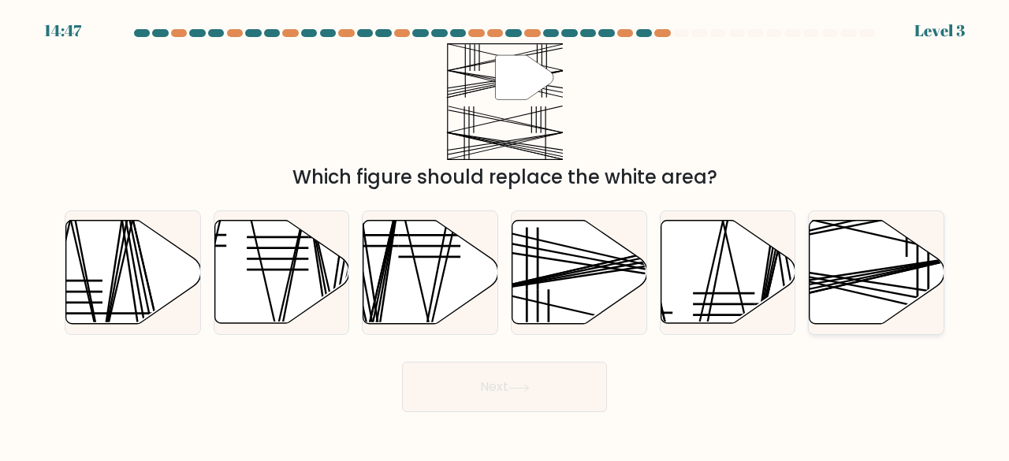
click at [876, 259] on icon at bounding box center [877, 272] width 135 height 103
click at [505, 235] on input "f." at bounding box center [505, 233] width 1 height 4
radio input "true"
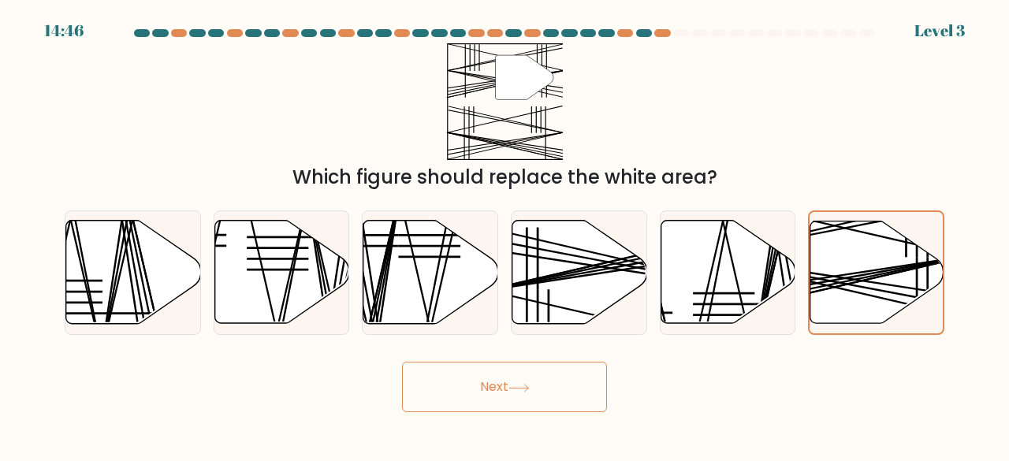
click at [547, 382] on button "Next" at bounding box center [504, 387] width 205 height 50
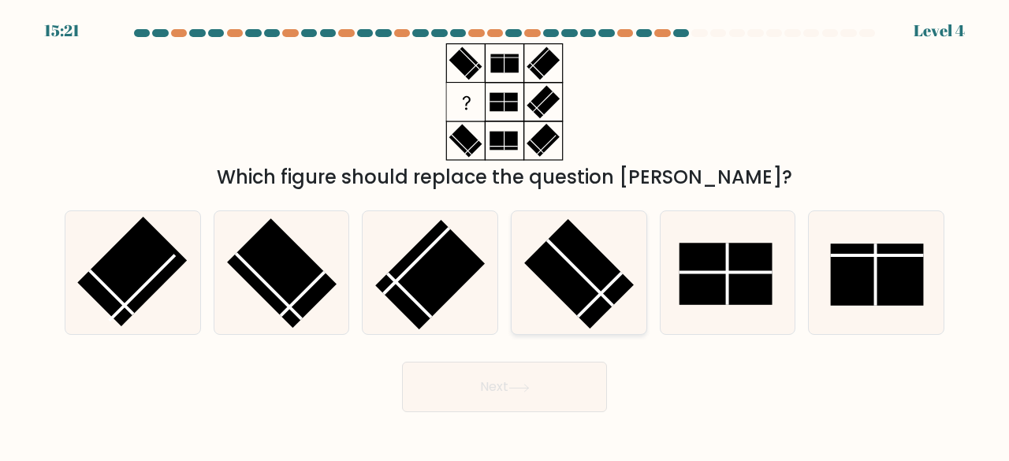
click at [574, 270] on rect at bounding box center [579, 274] width 110 height 110
click at [505, 235] on input "d." at bounding box center [505, 233] width 1 height 4
radio input "true"
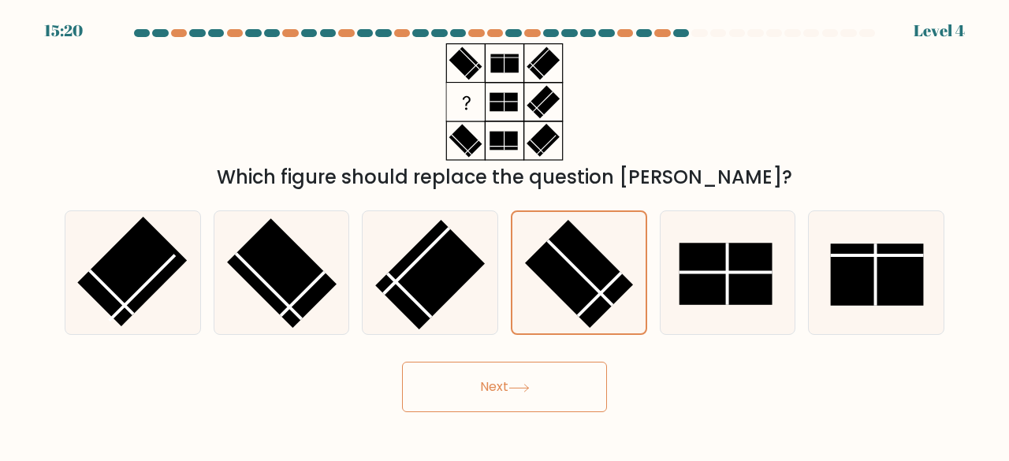
click at [507, 375] on button "Next" at bounding box center [504, 387] width 205 height 50
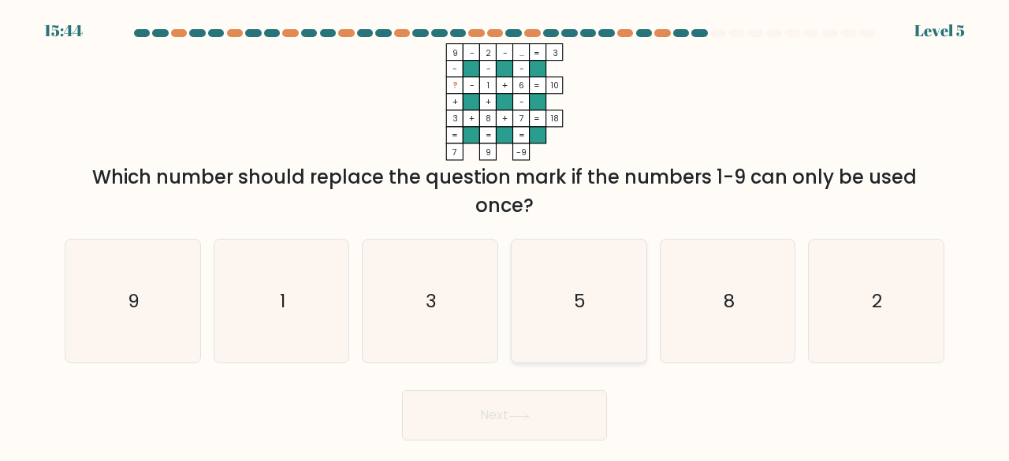
click at [604, 293] on icon "5" at bounding box center [579, 302] width 124 height 124
click at [505, 235] on input "d. 5" at bounding box center [505, 233] width 1 height 4
radio input "true"
click at [514, 409] on button "Next" at bounding box center [504, 415] width 205 height 50
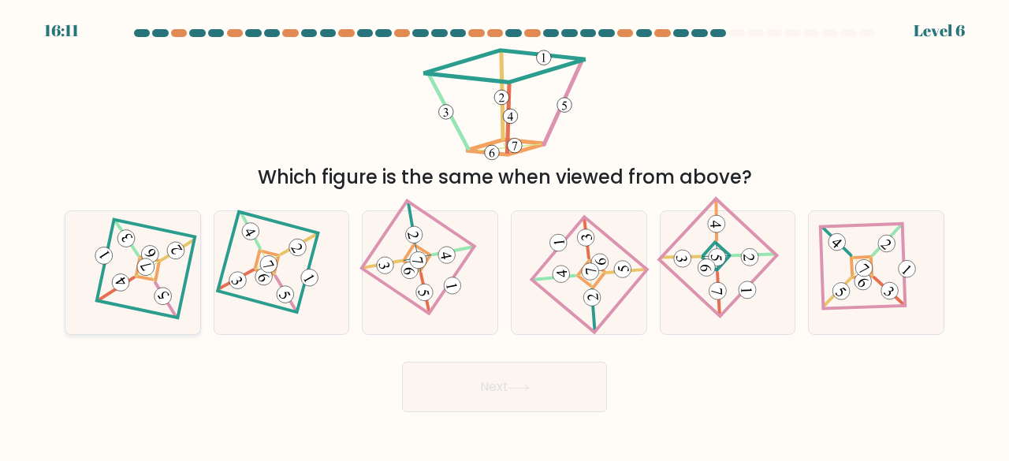
click at [165, 240] on icon at bounding box center [133, 272] width 86 height 99
click at [505, 235] on input "a." at bounding box center [505, 233] width 1 height 4
radio input "true"
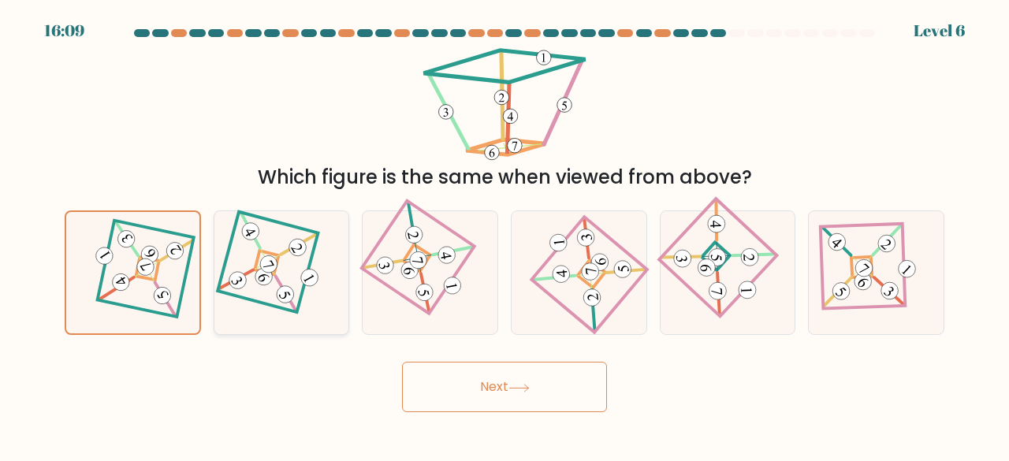
click at [263, 260] on 112 at bounding box center [268, 264] width 23 height 23
click at [505, 235] on input "b." at bounding box center [505, 233] width 1 height 4
radio input "true"
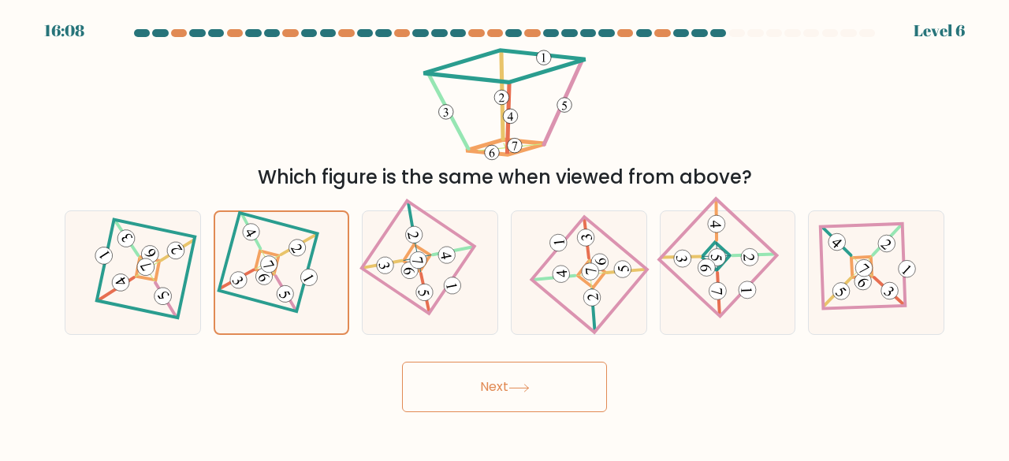
click at [525, 395] on button "Next" at bounding box center [504, 387] width 205 height 50
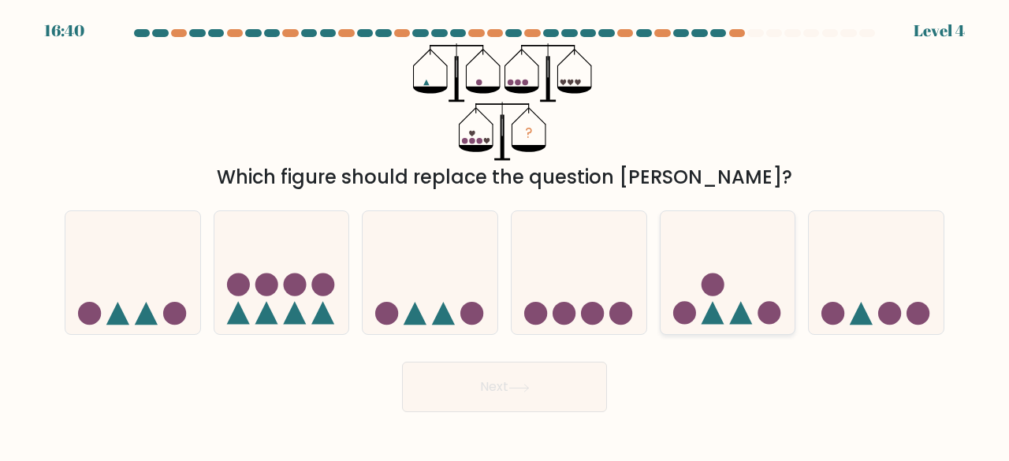
click at [751, 286] on icon at bounding box center [728, 272] width 135 height 111
click at [505, 235] on input "e." at bounding box center [505, 233] width 1 height 4
radio input "true"
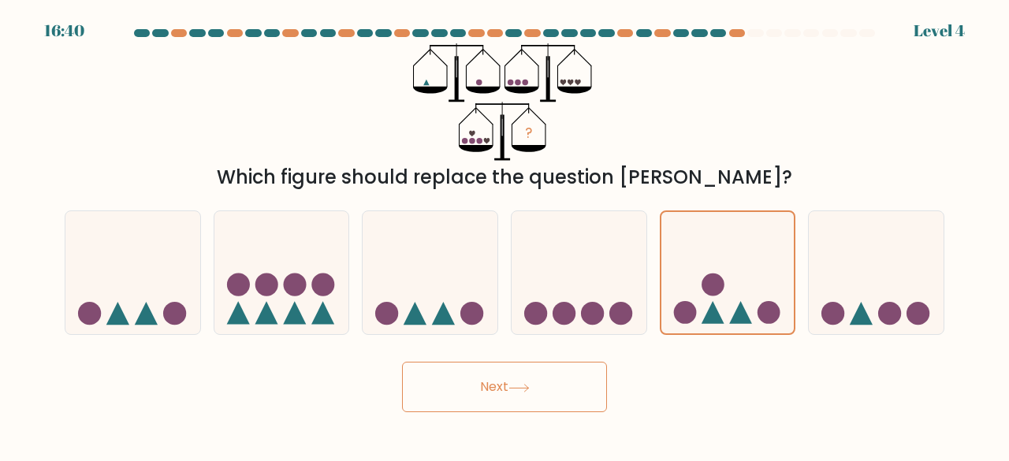
click at [536, 386] on button "Next" at bounding box center [504, 387] width 205 height 50
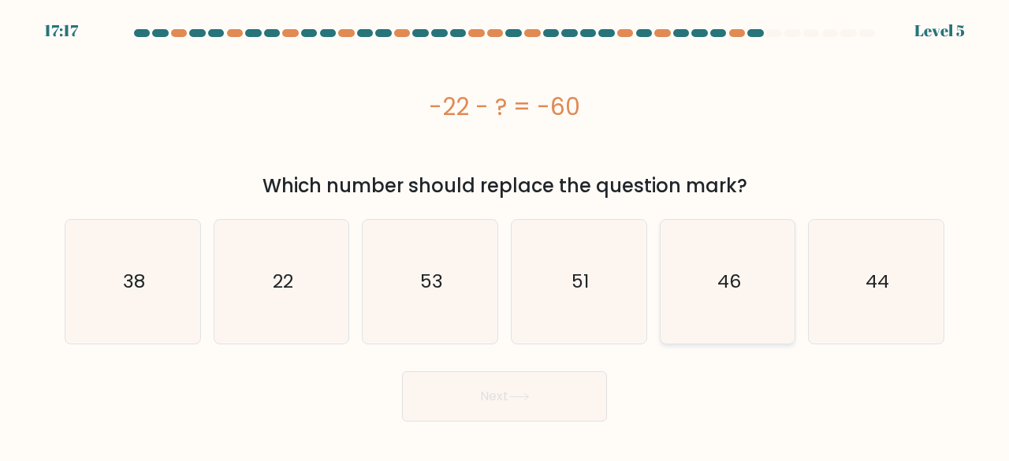
click at [700, 274] on icon "46" at bounding box center [728, 282] width 124 height 124
click at [505, 235] on input "e. 46" at bounding box center [505, 233] width 1 height 4
radio input "true"
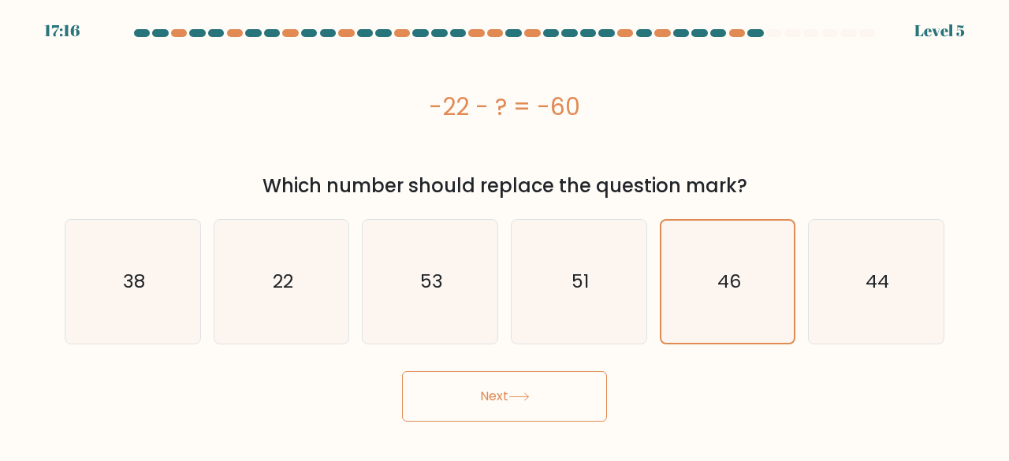
click at [476, 390] on button "Next" at bounding box center [504, 396] width 205 height 50
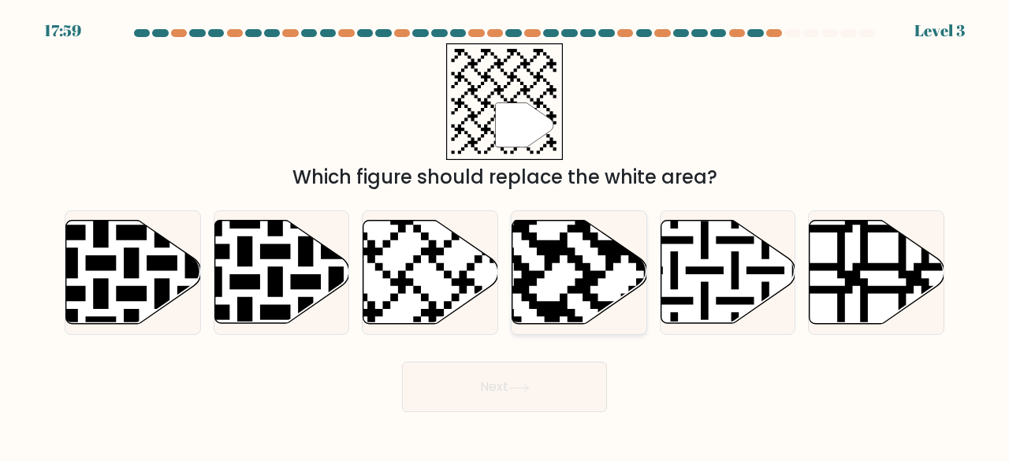
click at [587, 245] on icon at bounding box center [580, 272] width 135 height 103
click at [505, 235] on input "d." at bounding box center [505, 233] width 1 height 4
radio input "true"
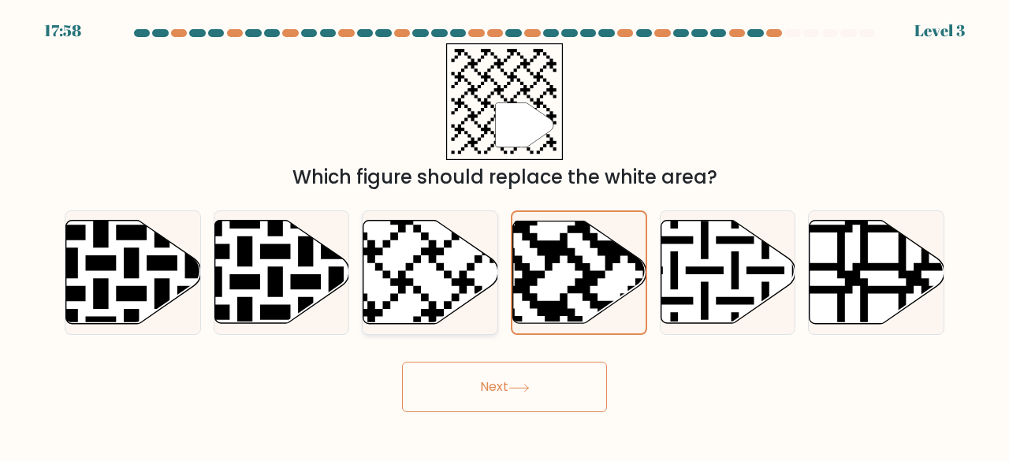
click at [445, 277] on icon at bounding box center [383, 217] width 244 height 244
click at [505, 235] on input "c." at bounding box center [505, 233] width 1 height 4
radio input "true"
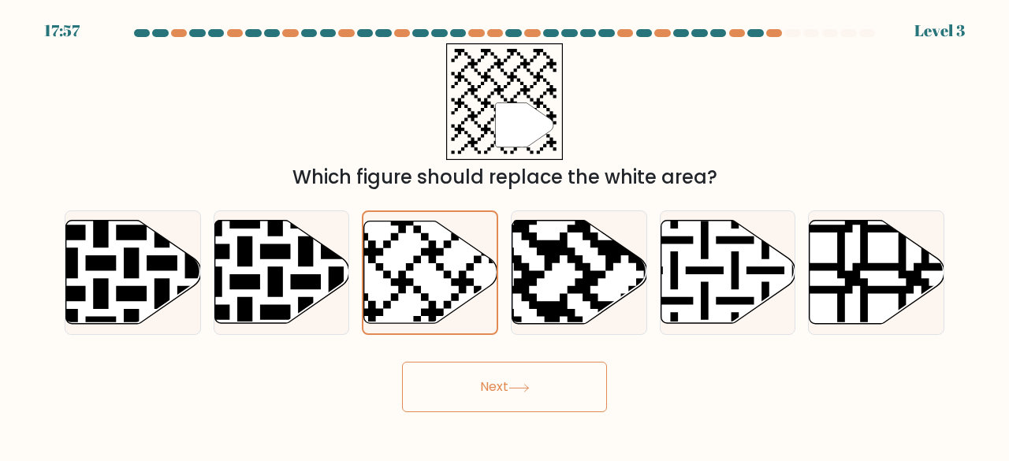
click at [501, 398] on button "Next" at bounding box center [504, 387] width 205 height 50
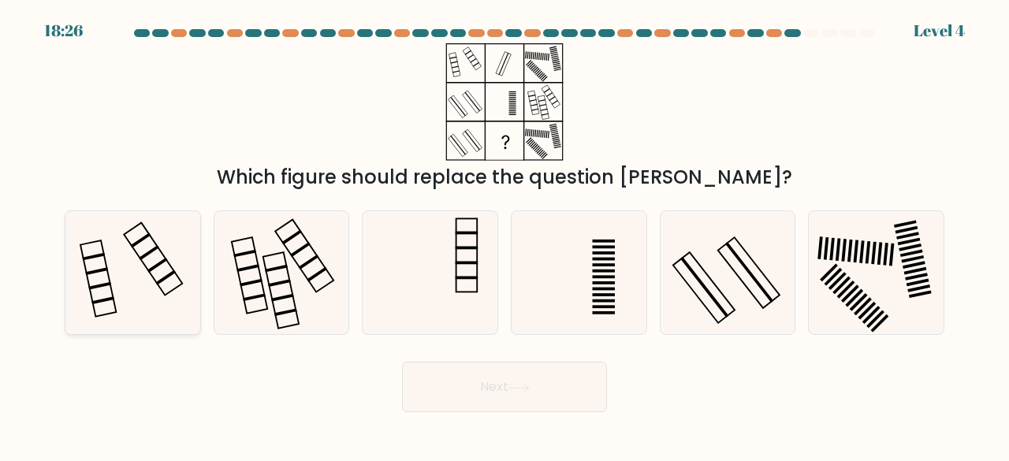
click at [140, 238] on icon at bounding box center [133, 273] width 124 height 124
click at [505, 235] on input "a." at bounding box center [505, 233] width 1 height 4
radio input "true"
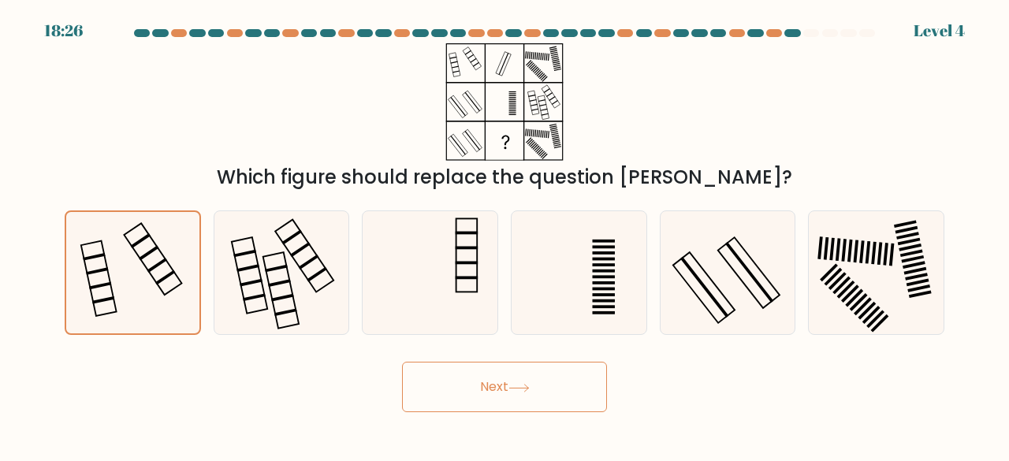
click at [527, 394] on button "Next" at bounding box center [504, 387] width 205 height 50
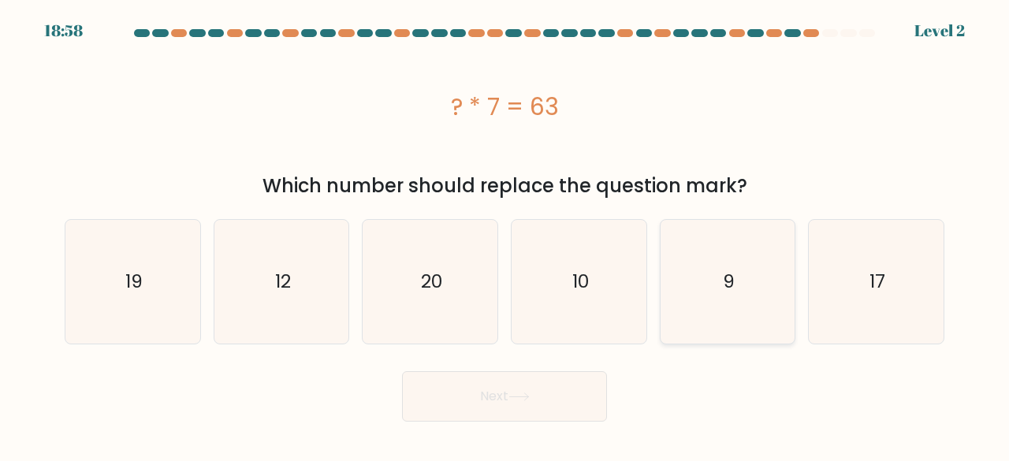
click at [738, 288] on icon "9" at bounding box center [728, 282] width 124 height 124
click at [505, 235] on input "e. 9" at bounding box center [505, 233] width 1 height 4
radio input "true"
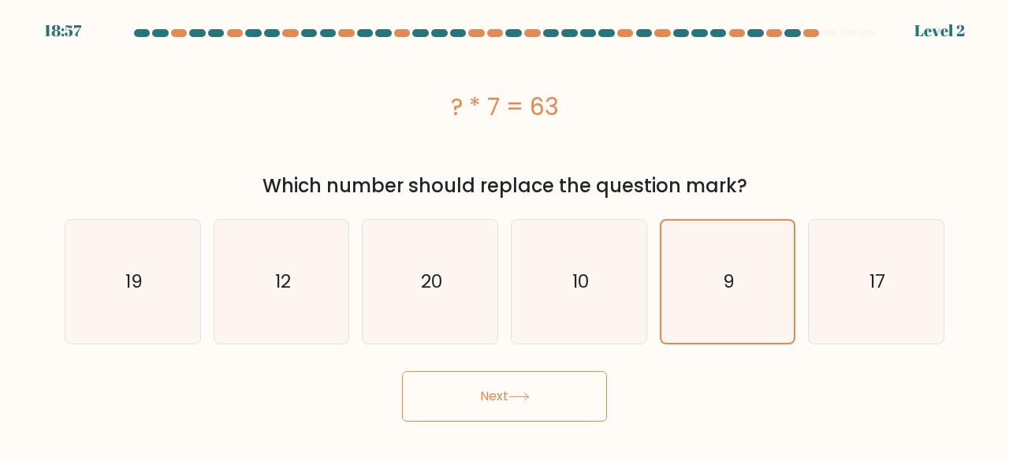
click at [535, 397] on button "Next" at bounding box center [504, 396] width 205 height 50
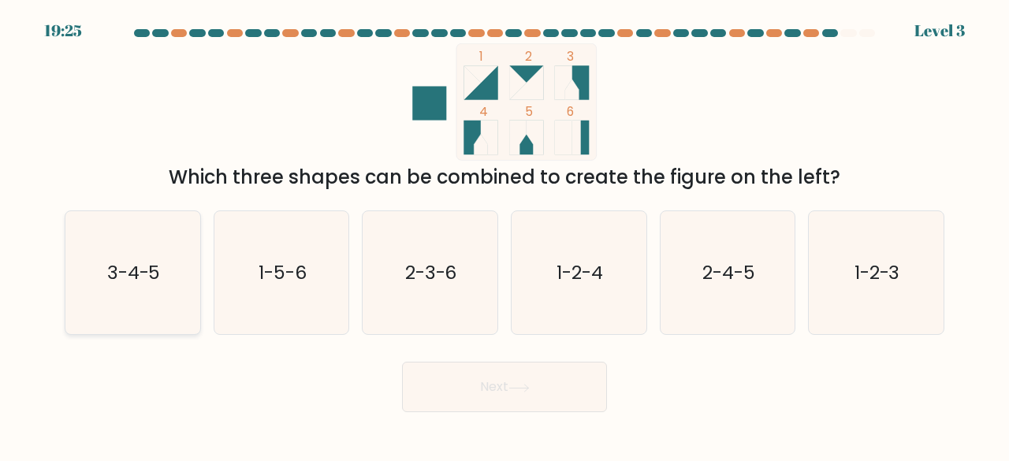
click at [144, 299] on icon "3-4-5" at bounding box center [133, 273] width 124 height 124
click at [505, 235] on input "a. 3-4-5" at bounding box center [505, 233] width 1 height 4
radio input "true"
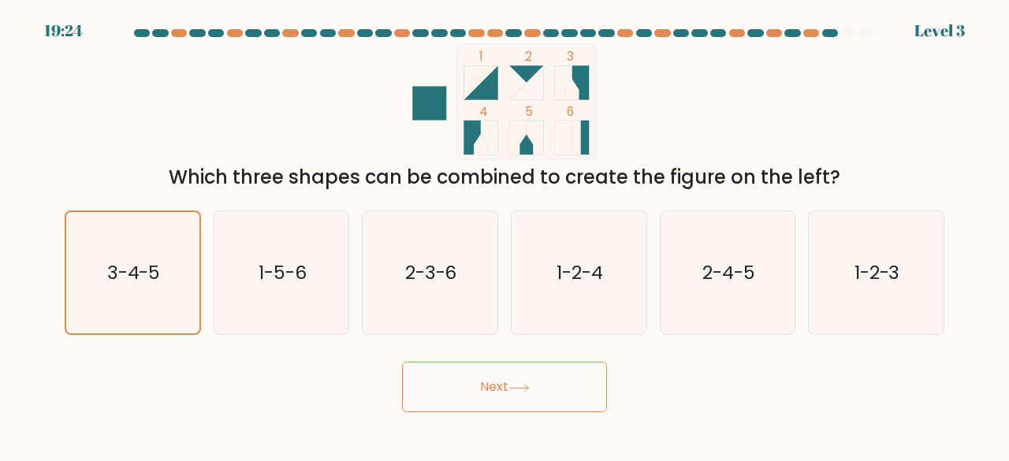
click at [539, 375] on button "Next" at bounding box center [504, 387] width 205 height 50
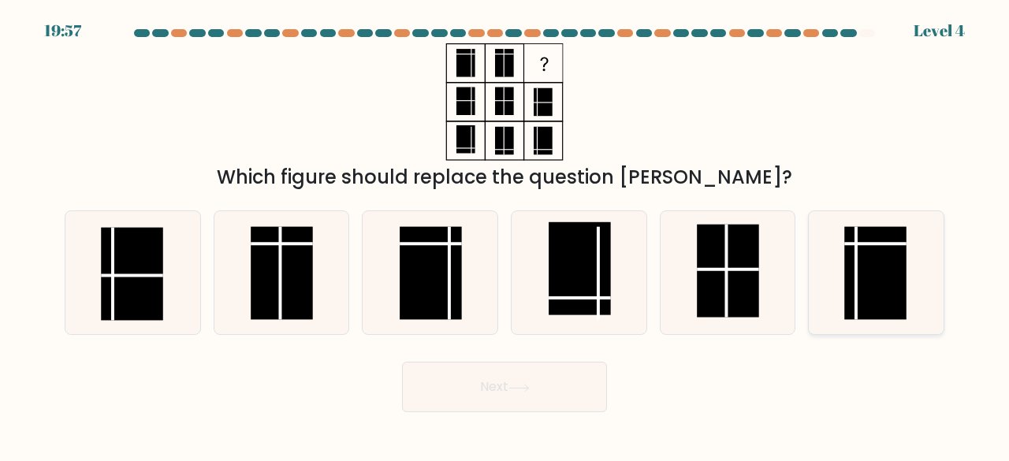
click at [867, 291] on rect at bounding box center [876, 272] width 62 height 93
click at [505, 235] on input "f." at bounding box center [505, 233] width 1 height 4
radio input "true"
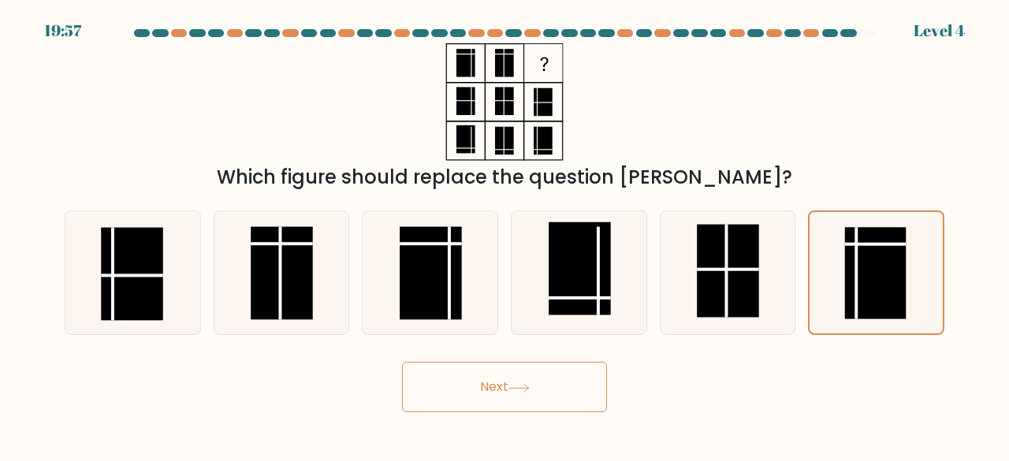
click at [541, 393] on button "Next" at bounding box center [504, 387] width 205 height 50
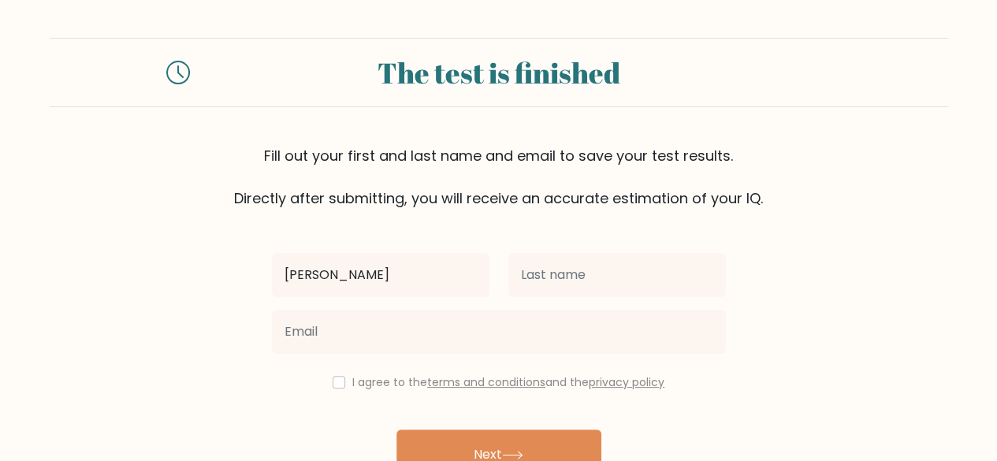
type input "[PERSON_NAME]"
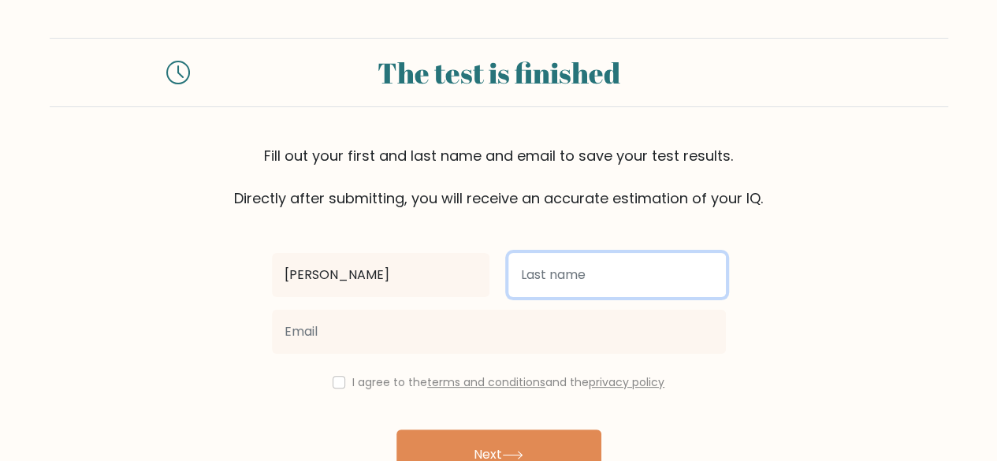
click at [593, 280] on input "text" at bounding box center [618, 275] width 218 height 44
type input "[PERSON_NAME]"
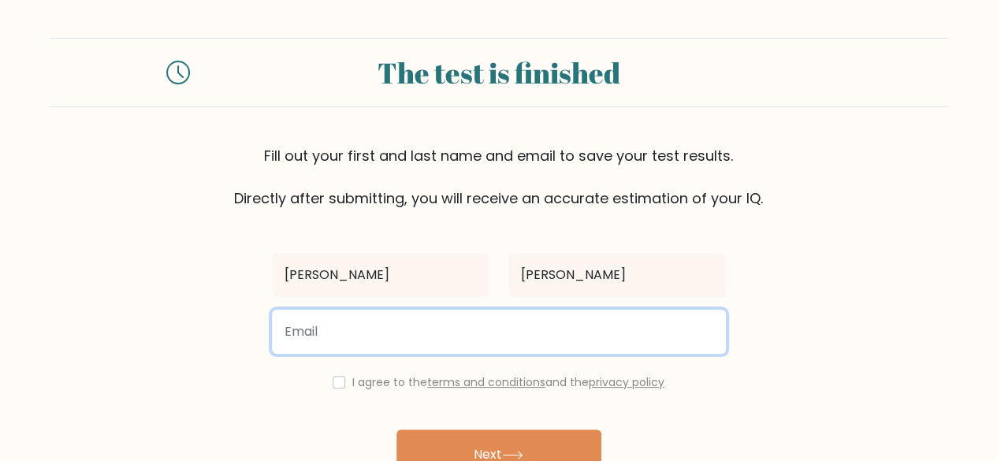
click at [516, 325] on input "email" at bounding box center [499, 332] width 454 height 44
type input "[EMAIL_ADDRESS][DOMAIN_NAME]"
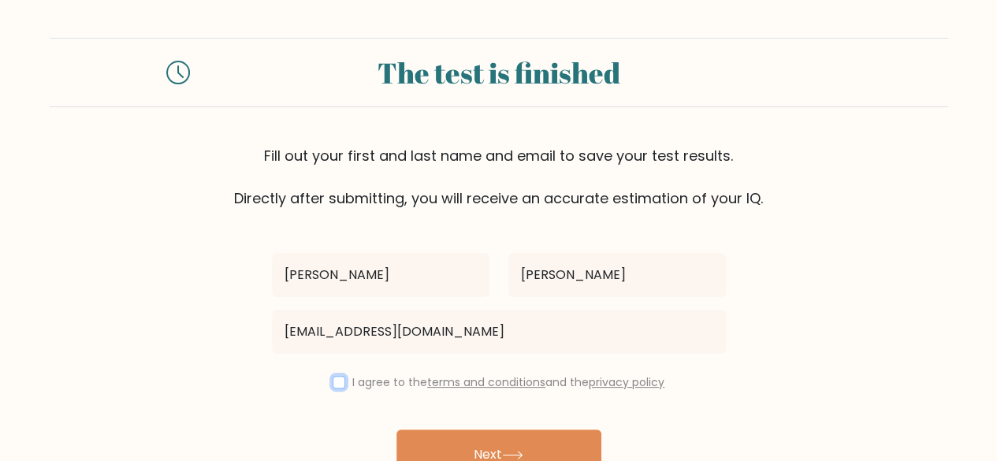
click at [339, 382] on input "checkbox" at bounding box center [339, 382] width 13 height 13
checkbox input "true"
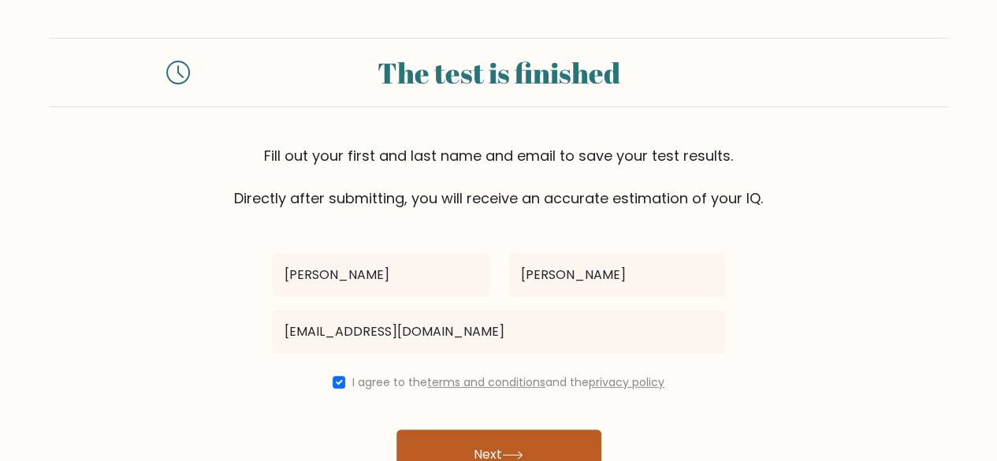
click at [453, 442] on button "Next" at bounding box center [499, 455] width 205 height 50
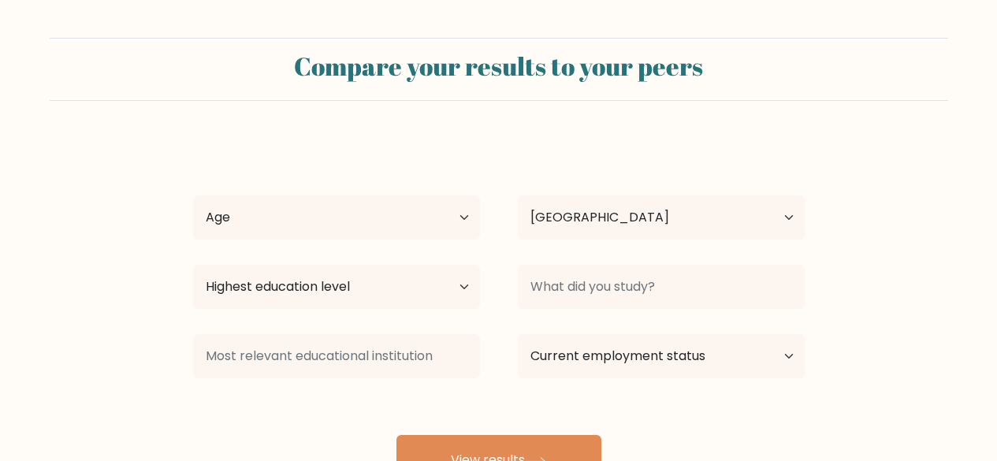
select select "PH"
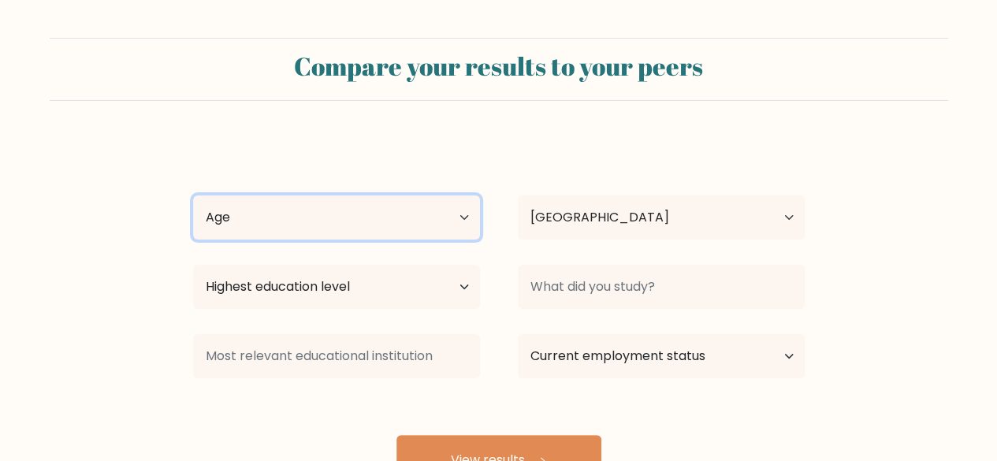
click at [408, 222] on select "Age Under [DEMOGRAPHIC_DATA] [DEMOGRAPHIC_DATA] [DEMOGRAPHIC_DATA] [DEMOGRAPHIC…" at bounding box center [336, 218] width 287 height 44
select select "18_24"
click at [193, 196] on select "Age Under [DEMOGRAPHIC_DATA] [DEMOGRAPHIC_DATA] [DEMOGRAPHIC_DATA] [DEMOGRAPHIC…" at bounding box center [336, 218] width 287 height 44
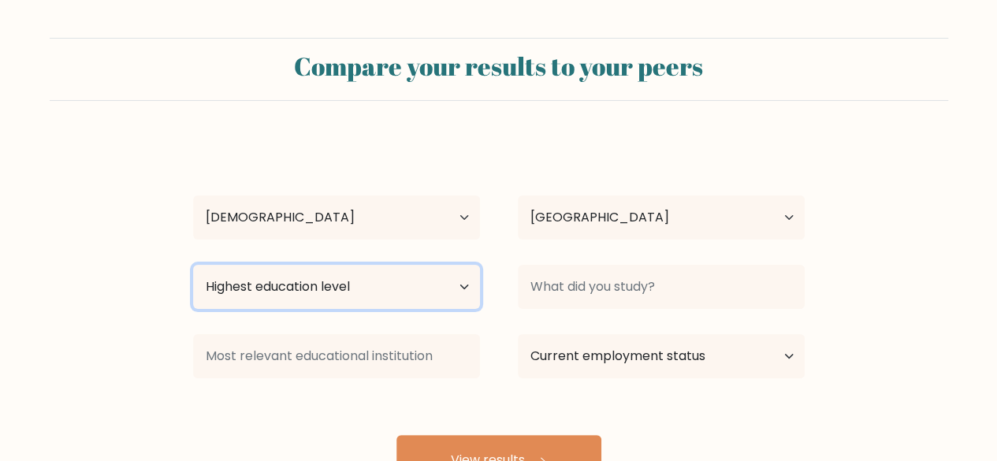
click at [346, 283] on select "Highest education level No schooling Primary Lower Secondary Upper Secondary Oc…" at bounding box center [336, 287] width 287 height 44
select select "bachelors_degree"
click at [193, 265] on select "Highest education level No schooling Primary Lower Secondary Upper Secondary Oc…" at bounding box center [336, 287] width 287 height 44
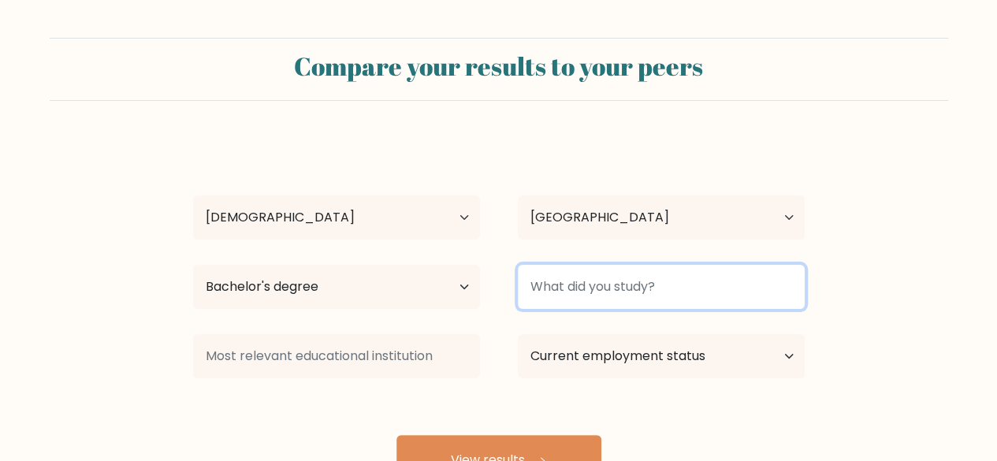
click at [621, 306] on input at bounding box center [661, 287] width 287 height 44
type input "B"
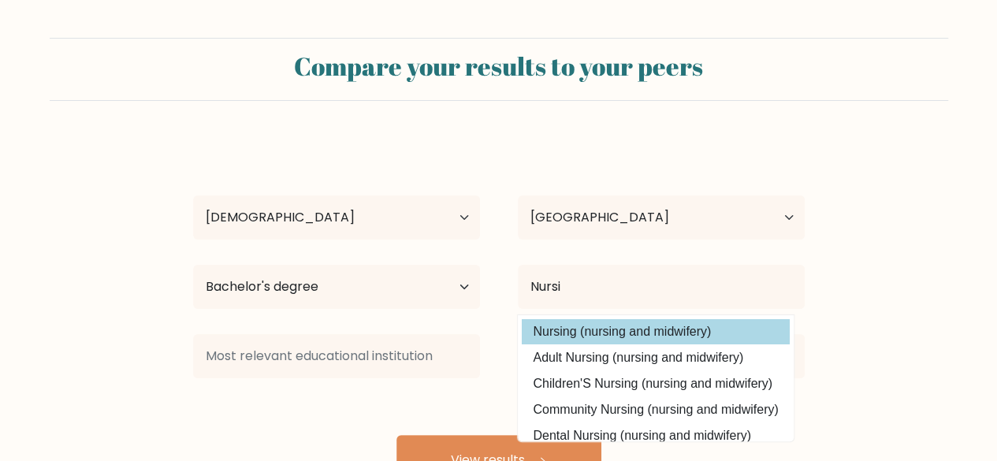
click at [595, 332] on option "Nursing (nursing and midwifery)" at bounding box center [656, 331] width 268 height 25
type input "Nursing"
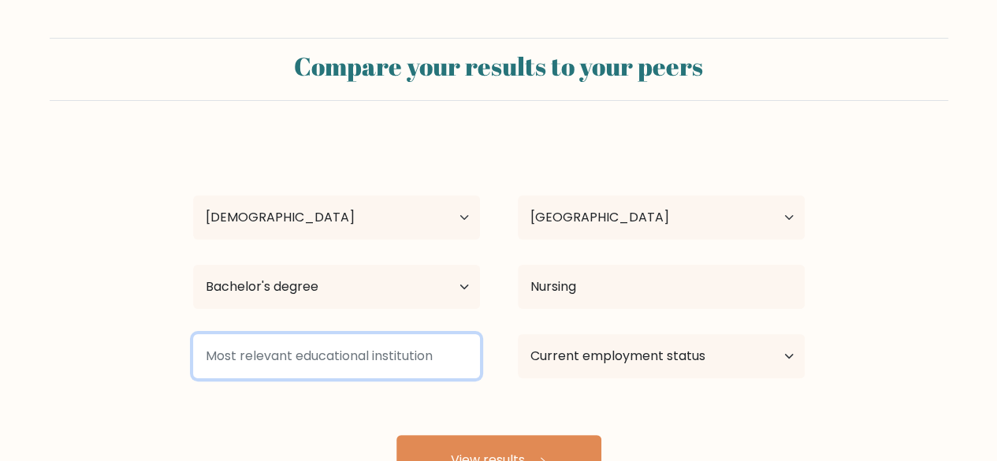
click at [418, 346] on input at bounding box center [336, 356] width 287 height 44
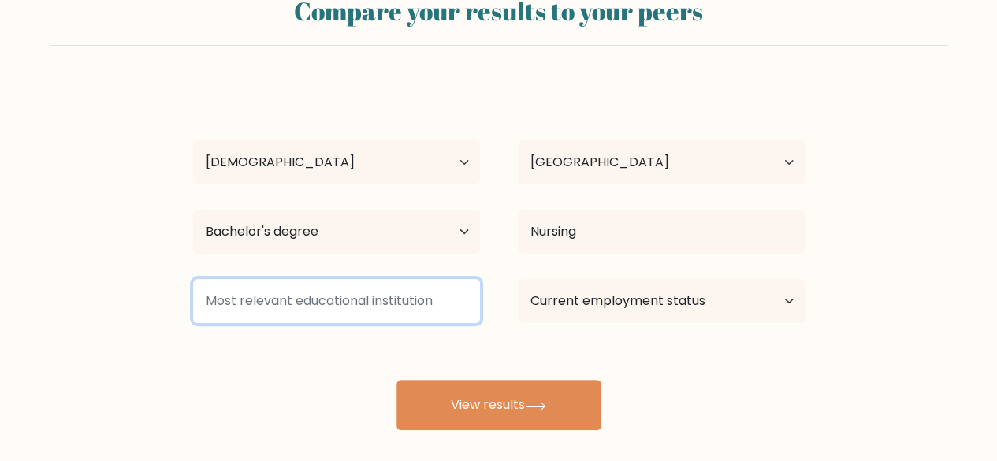
scroll to position [136, 0]
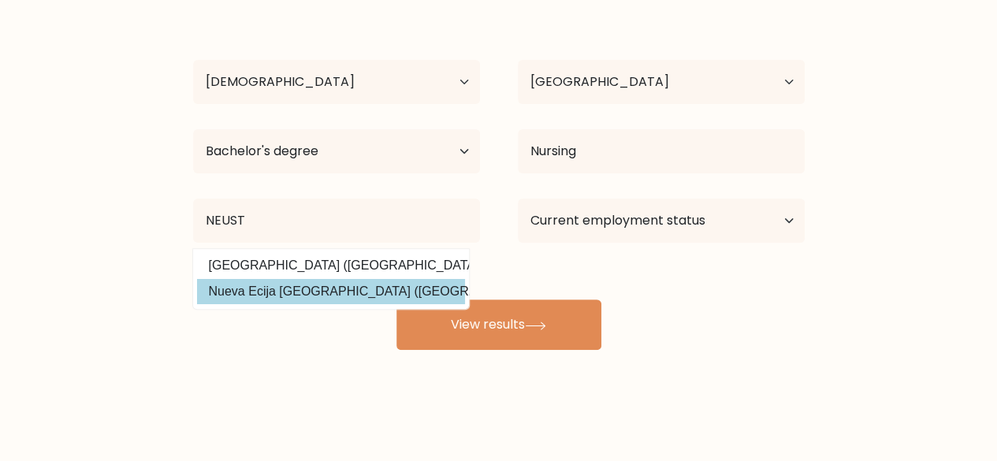
click at [422, 301] on option "Nueva Ecija University of Science and Technology (Philippines)" at bounding box center [331, 291] width 268 height 25
type input "Nueva Ecija University of Science and Technology"
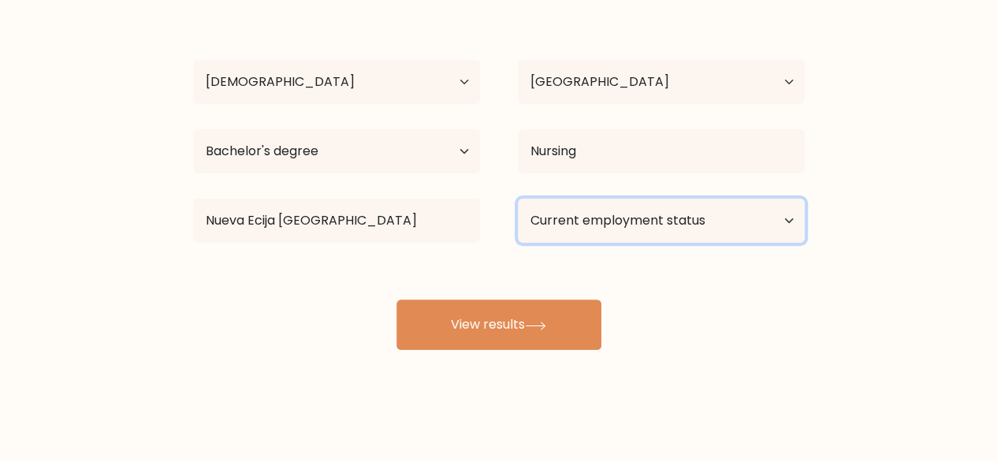
click at [616, 218] on select "Current employment status Employed Student Retired Other / prefer not to answer" at bounding box center [661, 221] width 287 height 44
select select "student"
click at [518, 199] on select "Current employment status Employed Student Retired Other / prefer not to answer" at bounding box center [661, 221] width 287 height 44
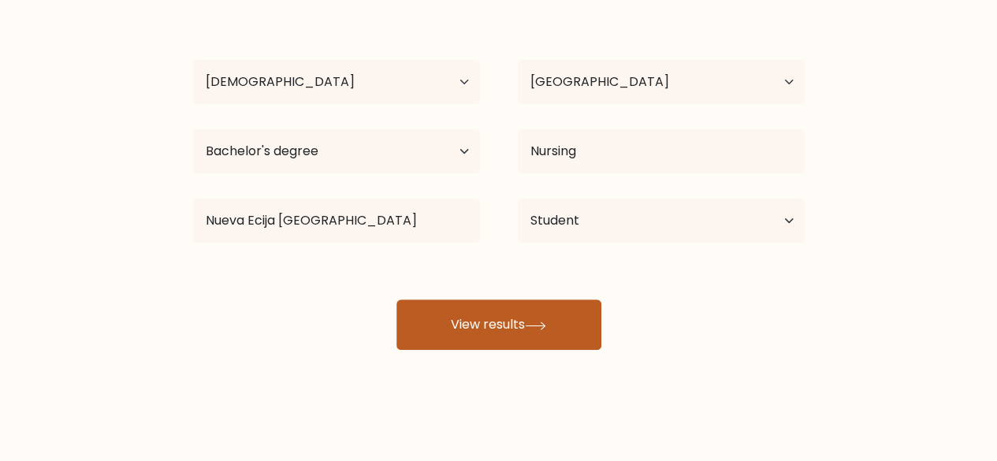
click at [536, 323] on icon at bounding box center [535, 326] width 21 height 9
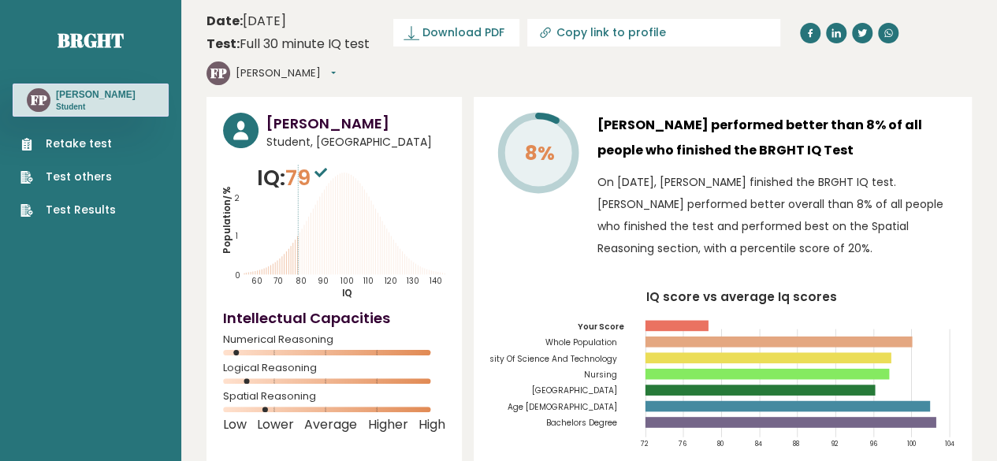
click at [71, 152] on link "Retake test" at bounding box center [68, 144] width 95 height 17
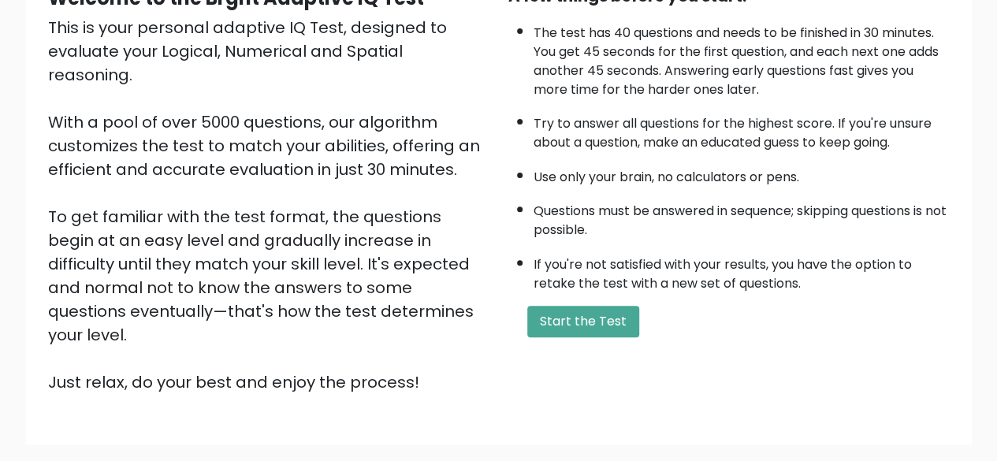
scroll to position [260, 0]
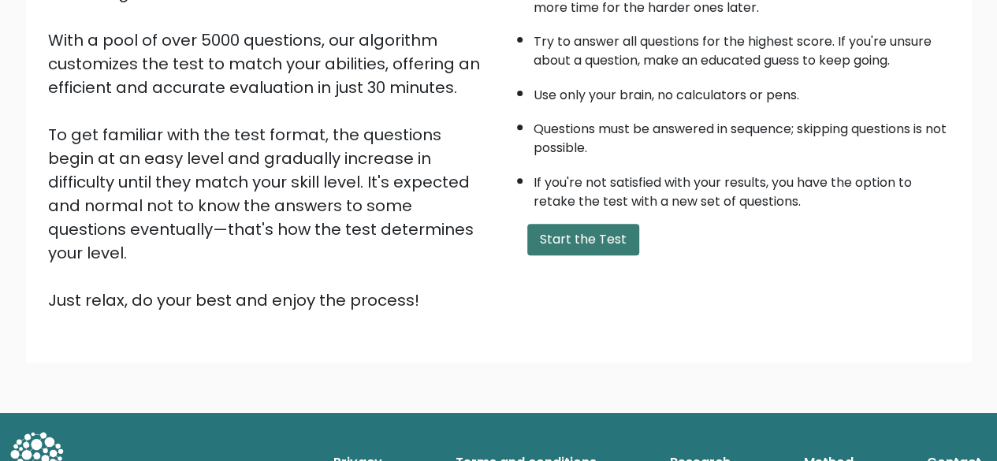
click at [583, 249] on button "Start the Test" at bounding box center [583, 240] width 112 height 32
click at [539, 233] on button "Start the Test" at bounding box center [583, 240] width 112 height 32
